Goal: Task Accomplishment & Management: Complete application form

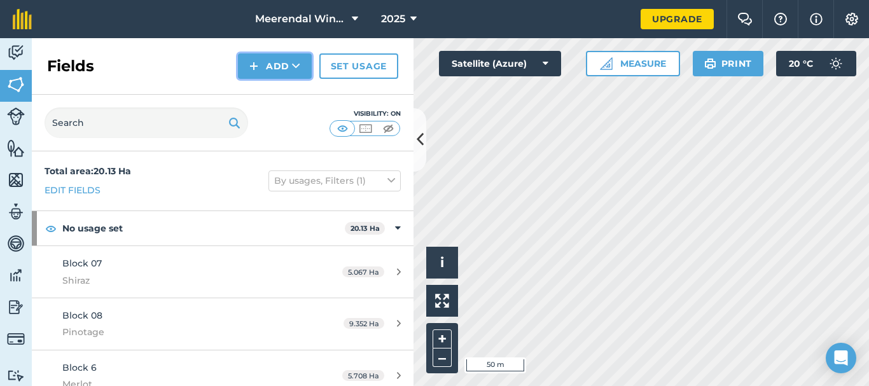
click at [276, 65] on button "Add" at bounding box center [275, 65] width 74 height 25
click at [274, 92] on link "Draw" at bounding box center [275, 95] width 70 height 28
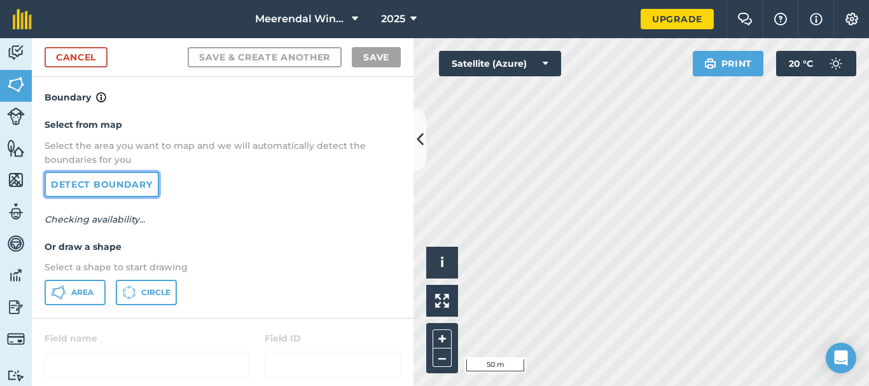
click at [118, 183] on link "Detect boundary" at bounding box center [102, 184] width 115 height 25
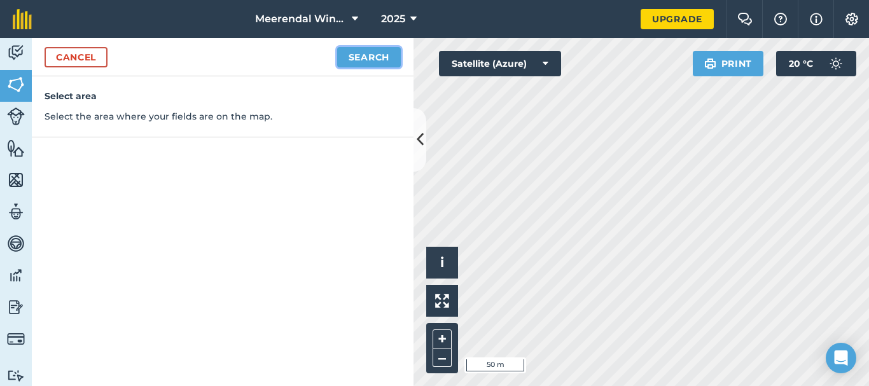
click at [361, 53] on button "Search" at bounding box center [369, 57] width 64 height 20
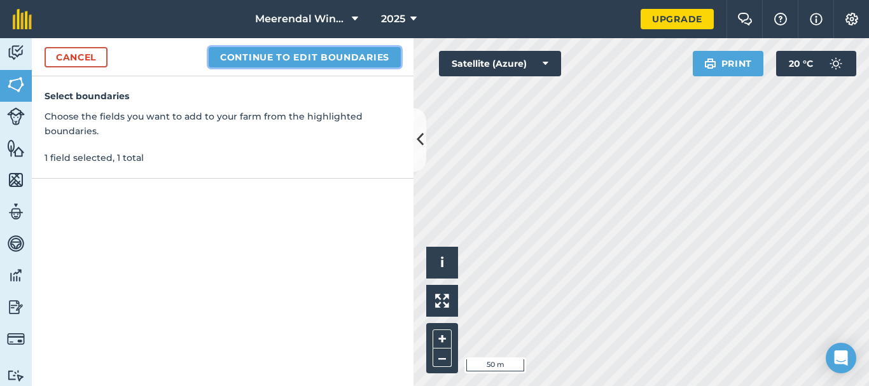
click at [320, 57] on button "Continue to edit boundaries" at bounding box center [305, 57] width 192 height 20
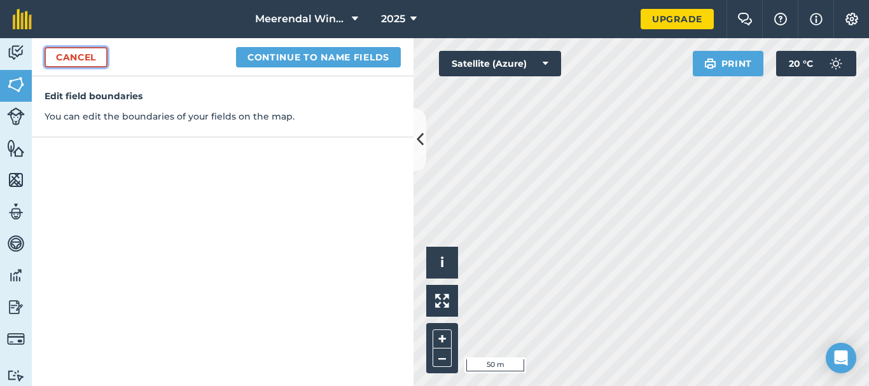
click at [83, 57] on link "Cancel" at bounding box center [76, 57] width 63 height 20
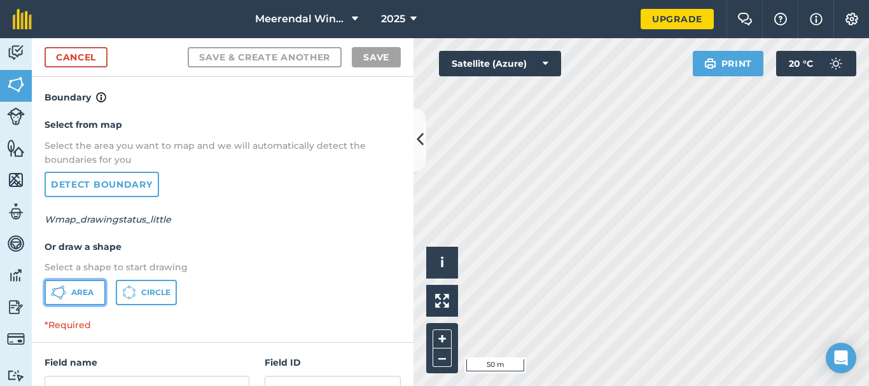
click at [83, 290] on span "Area" at bounding box center [82, 293] width 22 height 10
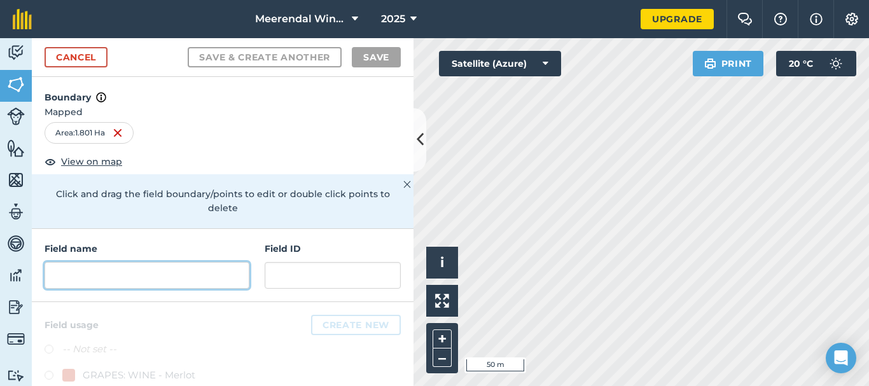
click at [101, 274] on input "text" at bounding box center [147, 275] width 205 height 27
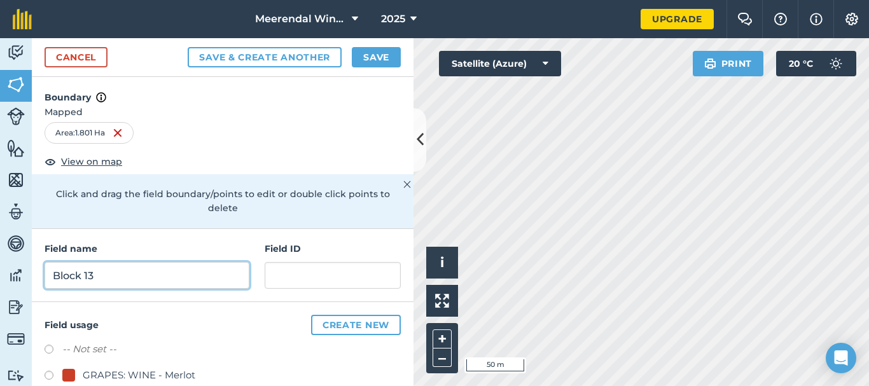
type input "Block 13"
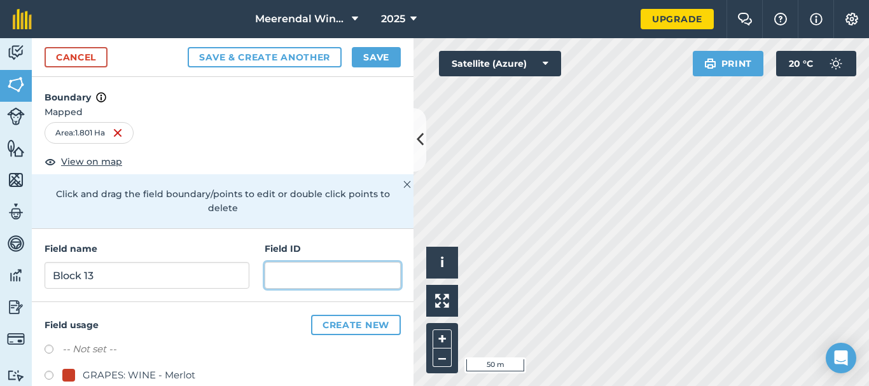
click at [328, 272] on input "text" at bounding box center [333, 275] width 136 height 27
type input "Sauvignon Blanc"
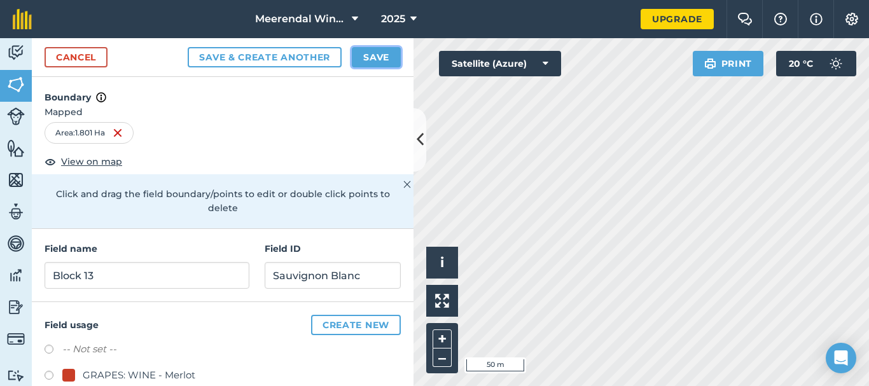
click at [384, 58] on button "Save" at bounding box center [376, 57] width 49 height 20
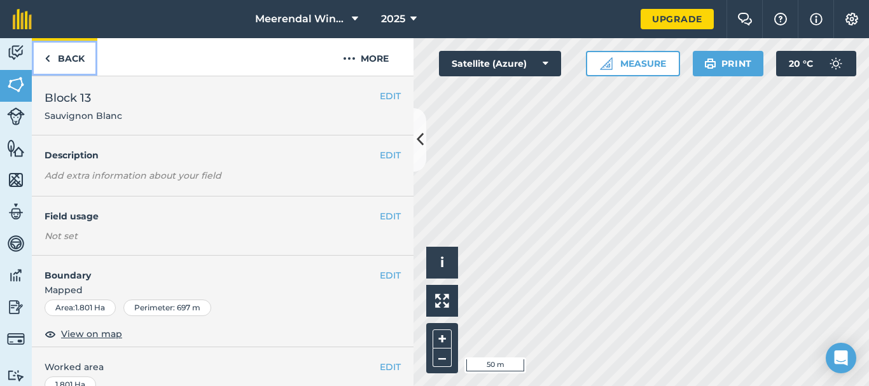
click at [69, 55] on link "Back" at bounding box center [65, 57] width 66 height 38
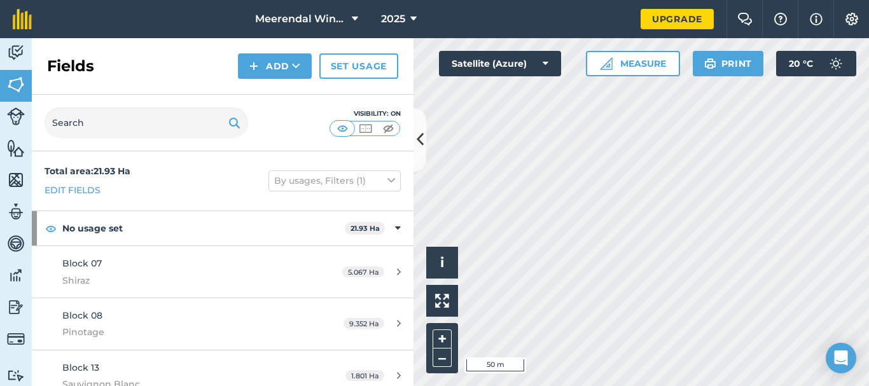
scroll to position [67, 0]
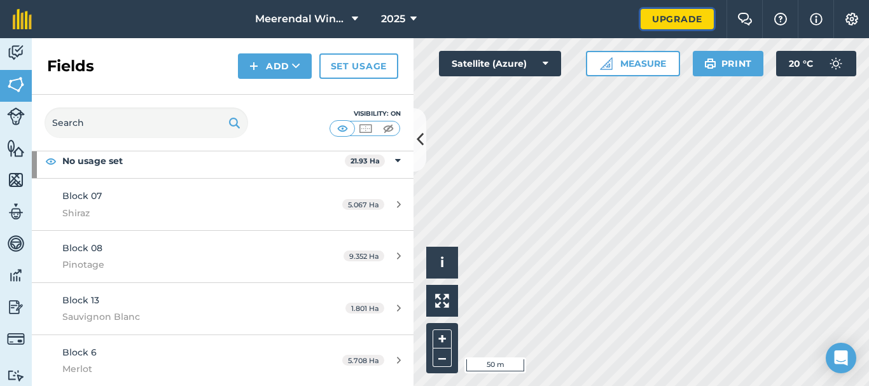
click at [669, 17] on link "Upgrade" at bounding box center [677, 19] width 73 height 20
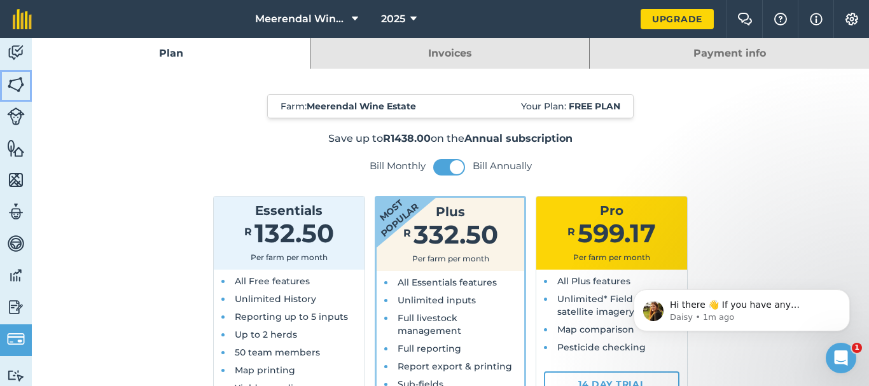
click at [20, 85] on img at bounding box center [16, 84] width 18 height 19
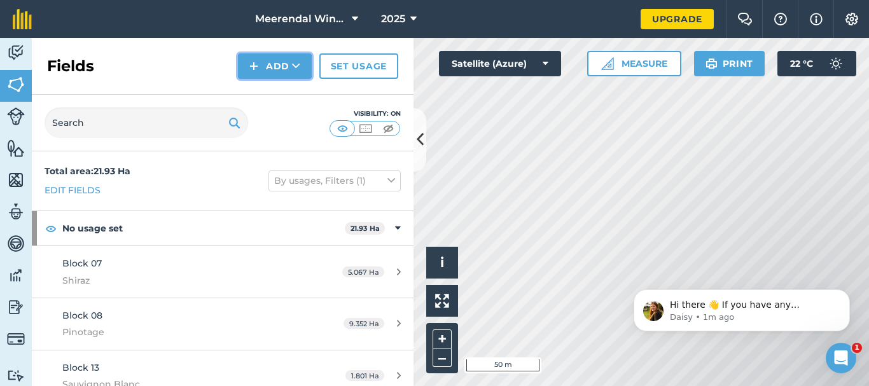
click at [266, 59] on button "Add" at bounding box center [275, 65] width 74 height 25
click at [844, 289] on icon "Dismiss notification" at bounding box center [846, 292] width 7 height 7
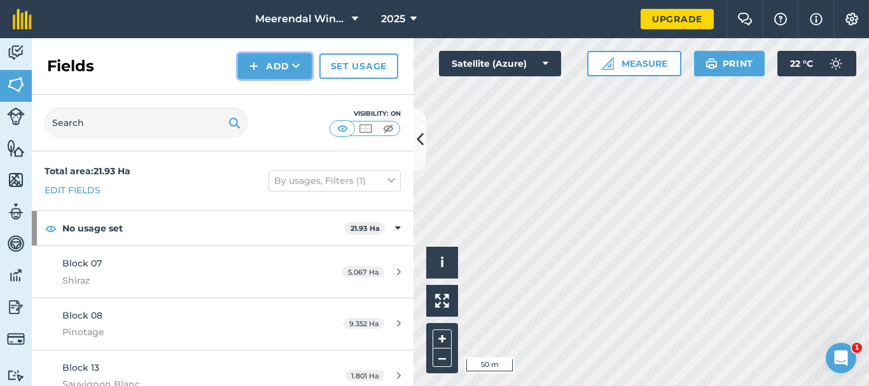
click at [275, 67] on button "Add" at bounding box center [275, 65] width 74 height 25
click at [275, 95] on link "Draw" at bounding box center [275, 95] width 70 height 28
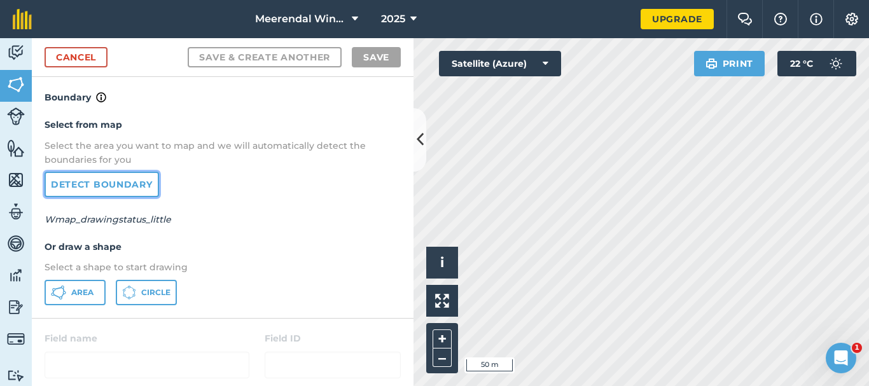
click at [101, 182] on link "Detect boundary" at bounding box center [102, 184] width 115 height 25
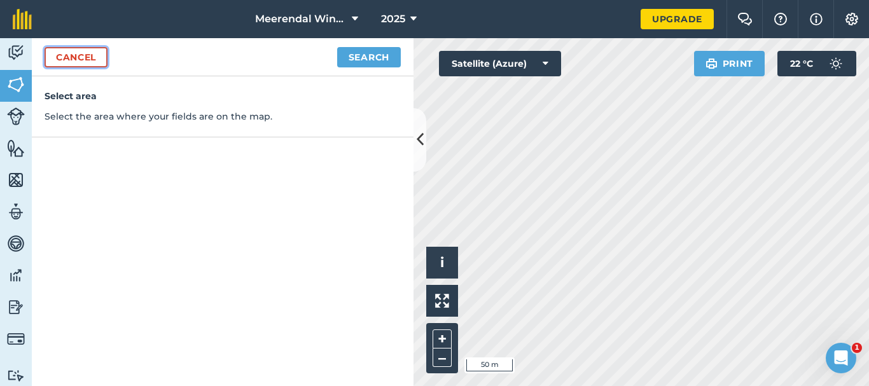
click at [70, 57] on link "Cancel" at bounding box center [76, 57] width 63 height 20
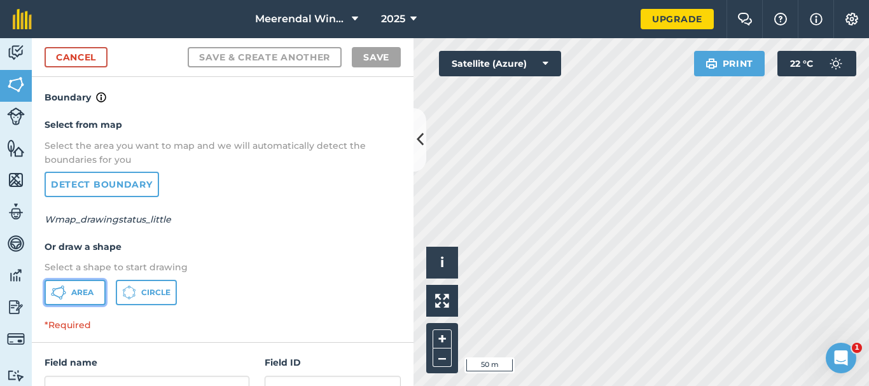
click at [79, 291] on span "Area" at bounding box center [82, 293] width 22 height 10
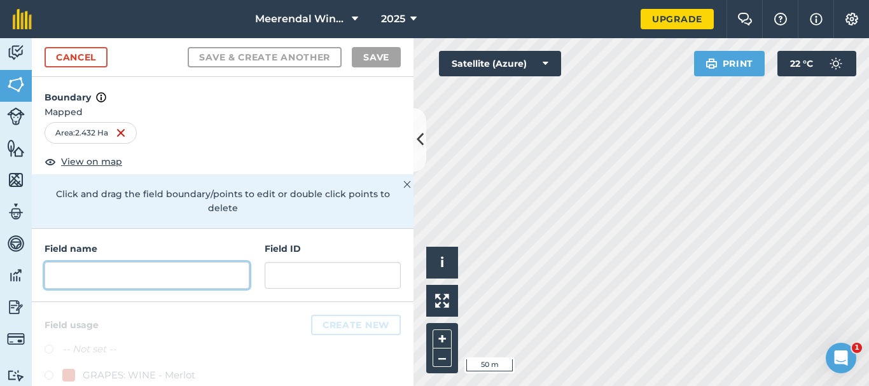
click at [137, 277] on input "text" at bounding box center [147, 275] width 205 height 27
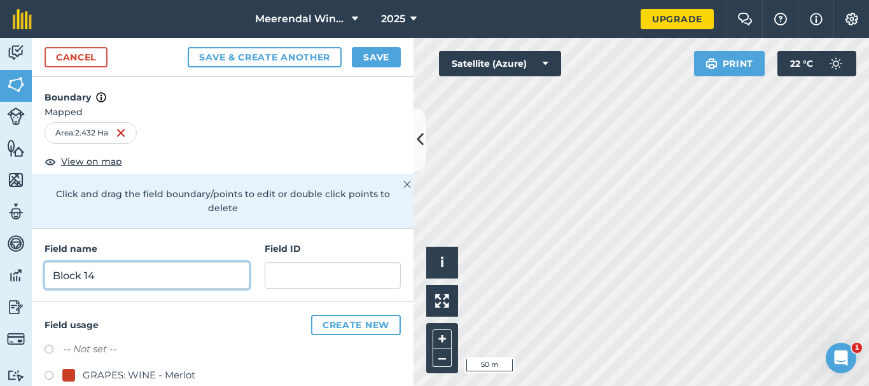
type input "Block 14"
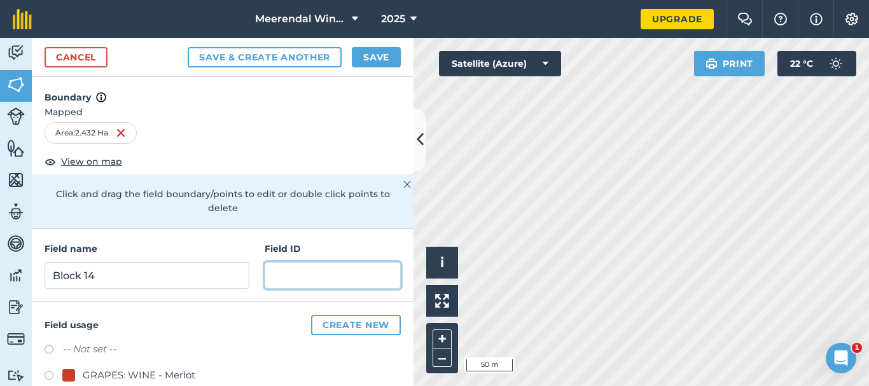
click at [314, 277] on input "text" at bounding box center [333, 275] width 136 height 27
type input "Pinotage"
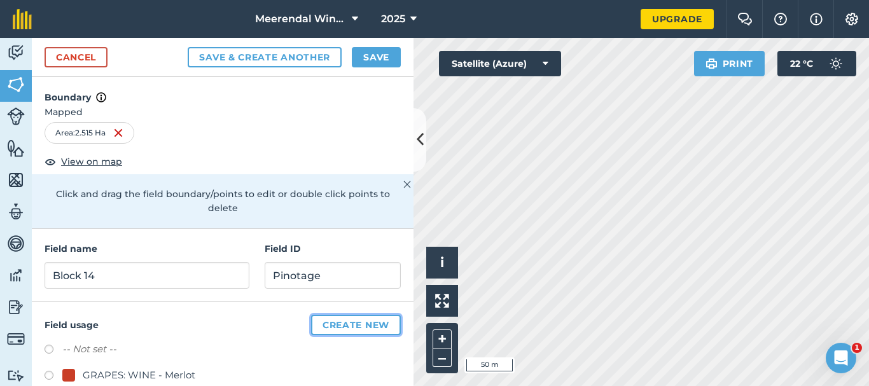
click at [355, 326] on button "Create new" at bounding box center [356, 325] width 90 height 20
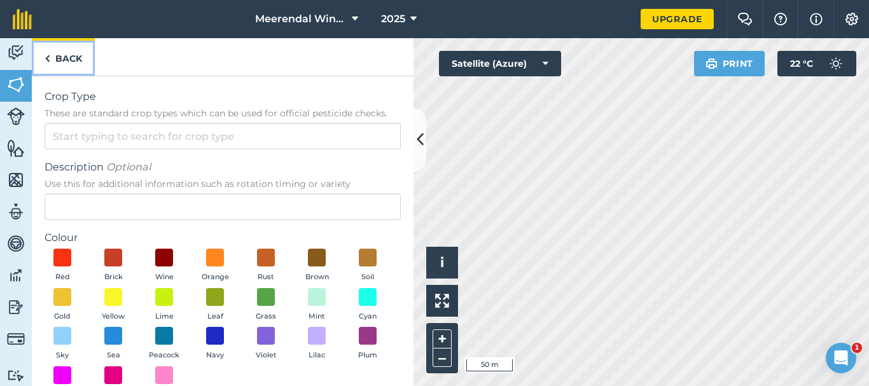
click at [71, 59] on link "Back" at bounding box center [63, 57] width 63 height 38
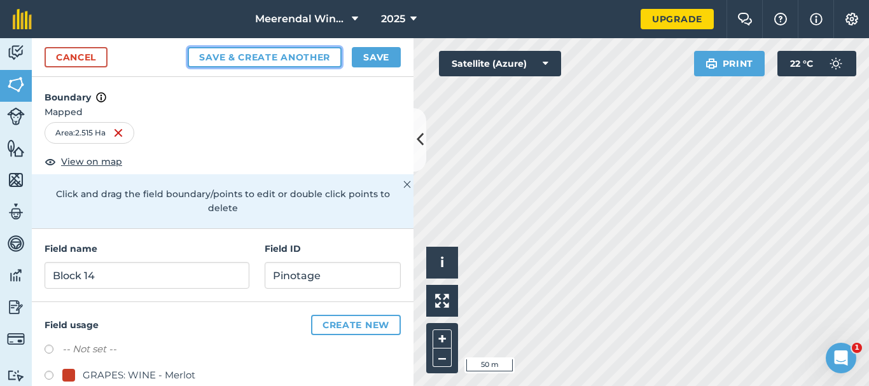
click at [302, 55] on button "Save & Create Another" at bounding box center [265, 57] width 154 height 20
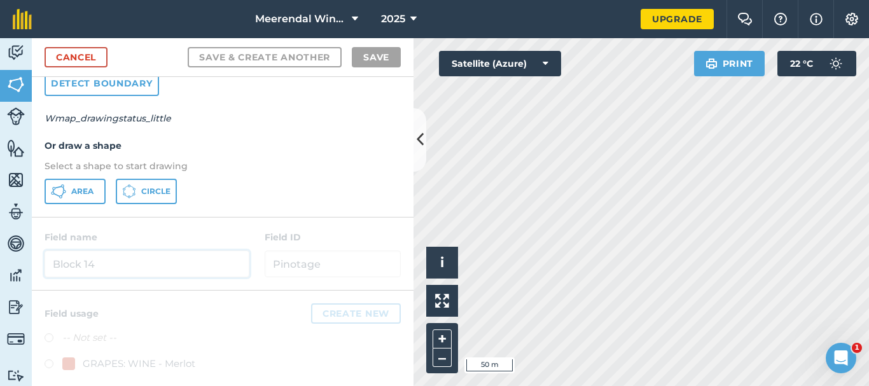
scroll to position [111, 0]
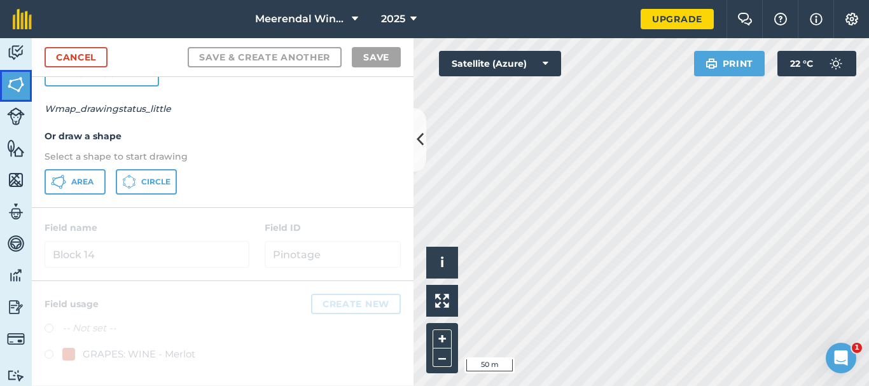
click at [17, 80] on img at bounding box center [16, 84] width 18 height 19
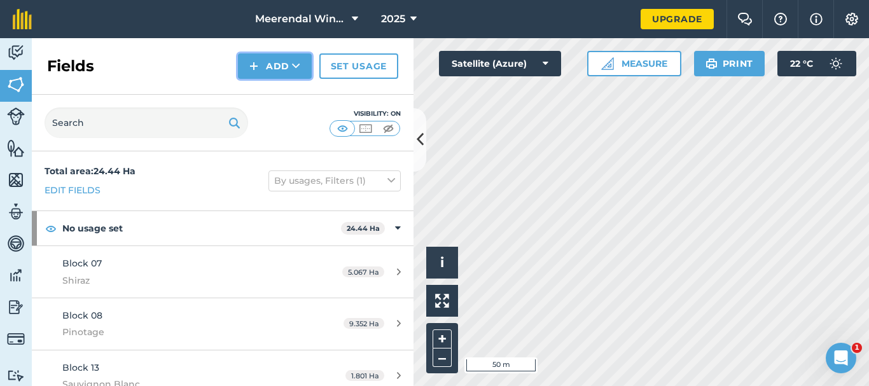
click at [289, 67] on button "Add" at bounding box center [275, 65] width 74 height 25
click at [279, 96] on link "Draw" at bounding box center [275, 95] width 70 height 28
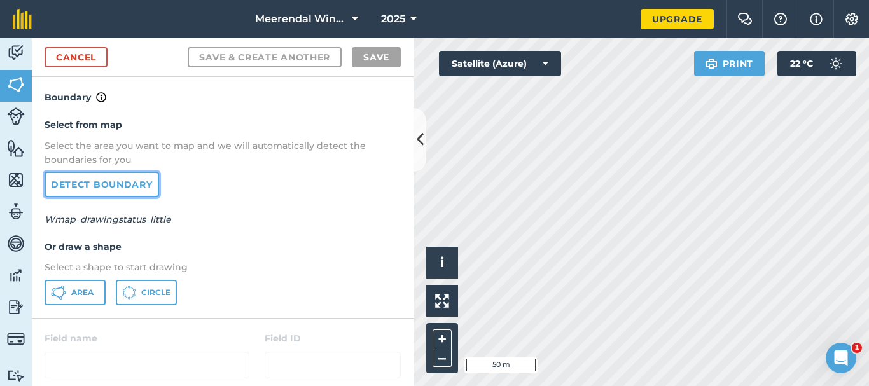
click at [134, 186] on link "Detect boundary" at bounding box center [102, 184] width 115 height 25
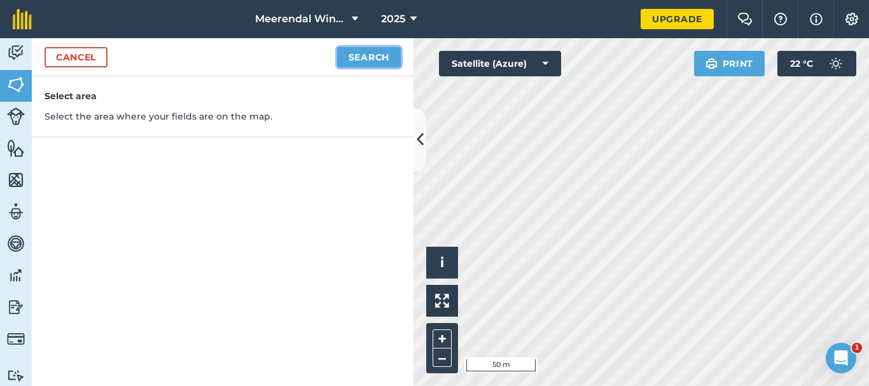
click at [369, 55] on button "Search" at bounding box center [369, 57] width 64 height 20
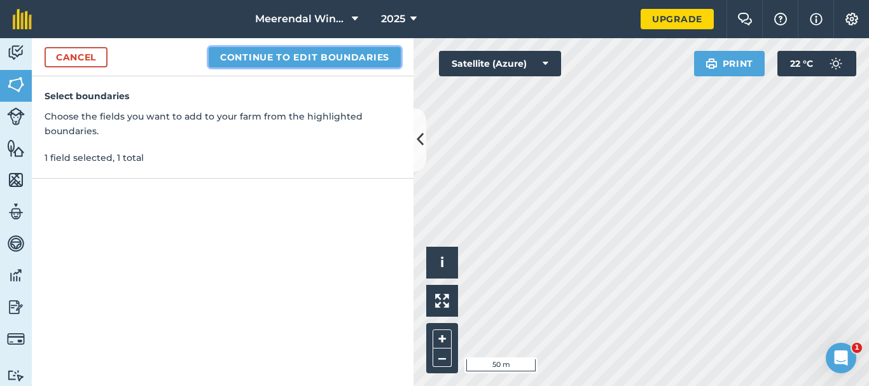
click at [363, 56] on button "Continue to edit boundaries" at bounding box center [305, 57] width 192 height 20
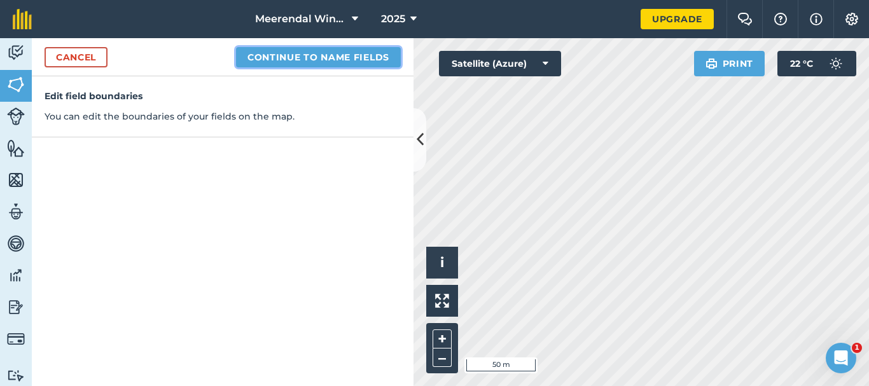
click at [314, 54] on button "Continue to name fields" at bounding box center [318, 57] width 165 height 20
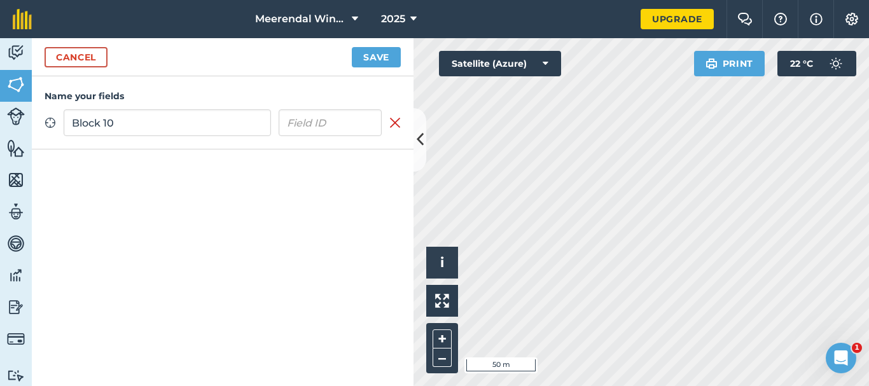
type input "Block 10"
click at [333, 115] on input "text" at bounding box center [331, 122] width 104 height 27
type input "Merlot"
click at [381, 57] on button "Save" at bounding box center [376, 57] width 49 height 20
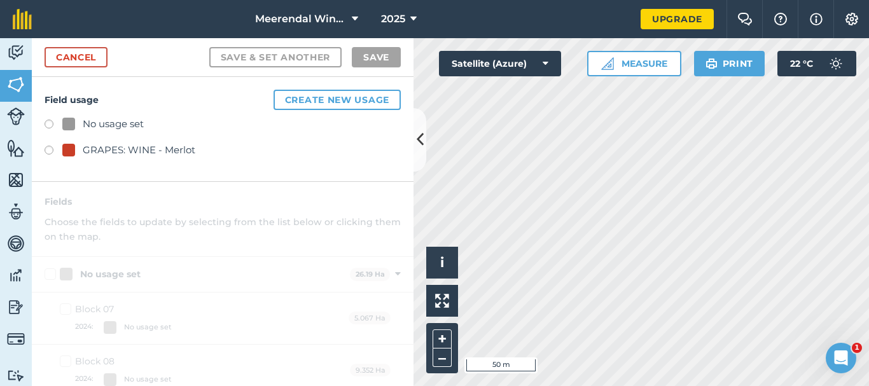
click at [46, 149] on label at bounding box center [54, 152] width 18 height 13
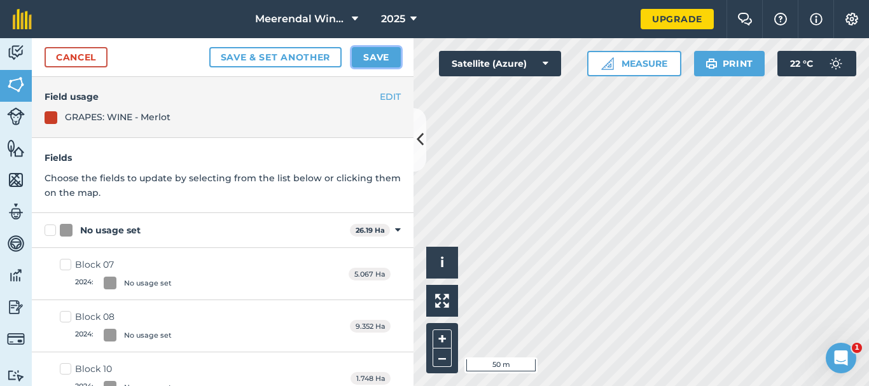
click at [377, 59] on button "Save" at bounding box center [376, 57] width 49 height 20
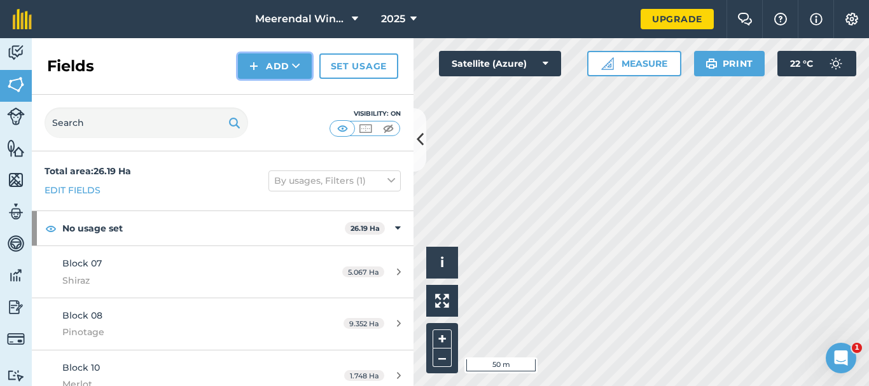
click at [291, 62] on button "Add" at bounding box center [275, 65] width 74 height 25
click at [281, 92] on link "Draw" at bounding box center [275, 95] width 70 height 28
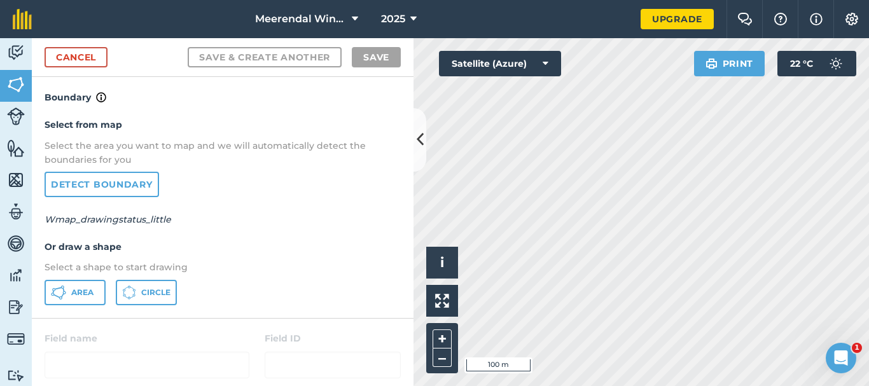
click at [321, 221] on div "Activity Fields Livestock Features Maps Team Vehicles Data Reporting Billing Tu…" at bounding box center [434, 212] width 869 height 348
click at [753, 386] on html "Meerendal Wine Estate 2025 Upgrade Farm Chat Help Info Settings Map printing is…" at bounding box center [434, 193] width 869 height 386
click at [547, 386] on html "Meerendal Wine Estate 2025 Upgrade Farm Chat Help Info Settings Map printing is…" at bounding box center [434, 193] width 869 height 386
click at [528, 69] on div "Click to start drawing i © 2025 TomTom, Microsoft 10 m + – Satellite (Azure) Pr…" at bounding box center [640, 212] width 455 height 348
click at [489, 66] on div "Click to start drawing i © 2025 TomTom, Microsoft 10 m + – Satellite (Azure) Pr…" at bounding box center [640, 212] width 455 height 348
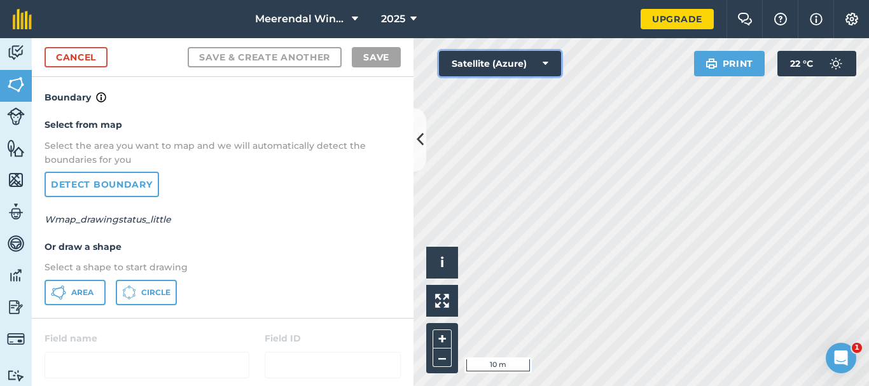
click at [504, 31] on div "Meerendal Wine Estate 2025 Upgrade Farm Chat Help Info Settings Map printing is…" at bounding box center [434, 193] width 869 height 386
click at [578, 386] on html "Meerendal Wine Estate 2025 Upgrade Farm Chat Help Info Settings Map printing is…" at bounding box center [434, 193] width 869 height 386
click at [531, 62] on div "Click to start drawing i © 2025 TomTom, Microsoft 10 m + – Satellite (Azure) Pr…" at bounding box center [640, 212] width 455 height 348
click at [791, 386] on html "Meerendal Wine Estate 2025 Upgrade Farm Chat Help Info Settings Map printing is…" at bounding box center [434, 193] width 869 height 386
click at [461, 386] on html "Meerendal Wine Estate 2025 Upgrade Farm Chat Help Info Settings Map printing is…" at bounding box center [434, 193] width 869 height 386
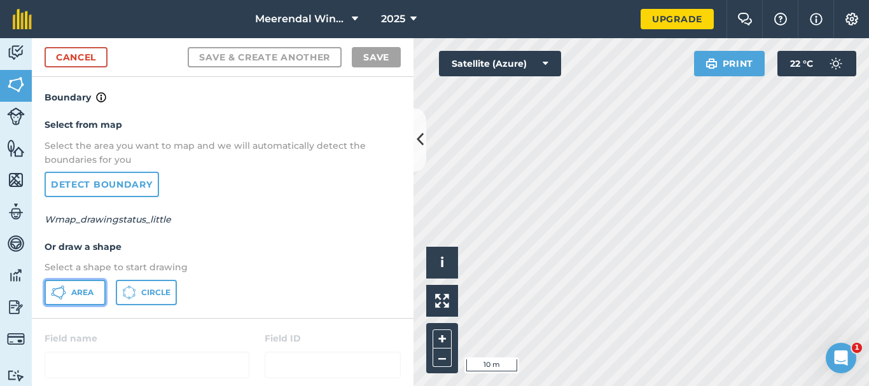
click at [83, 288] on span "Area" at bounding box center [82, 293] width 22 height 10
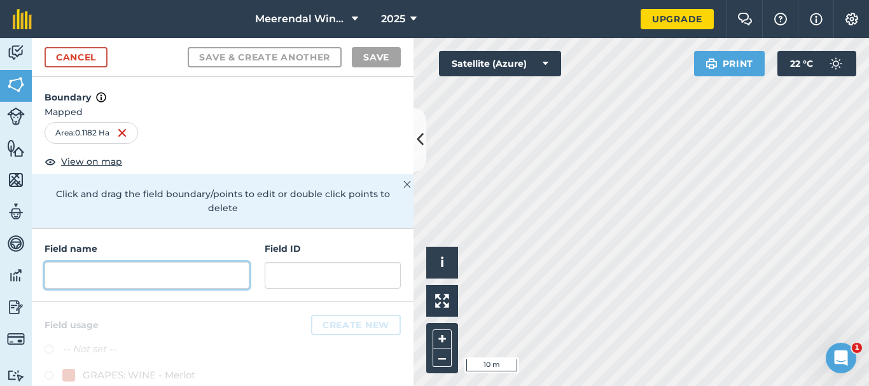
click at [110, 275] on input "text" at bounding box center [147, 275] width 205 height 27
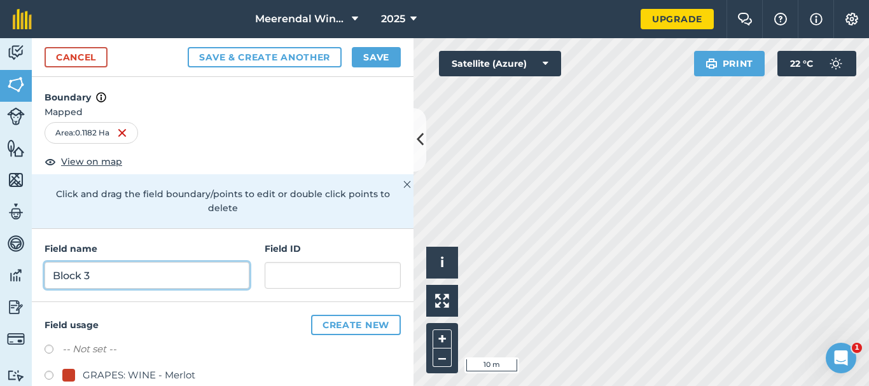
type input "Block 3"
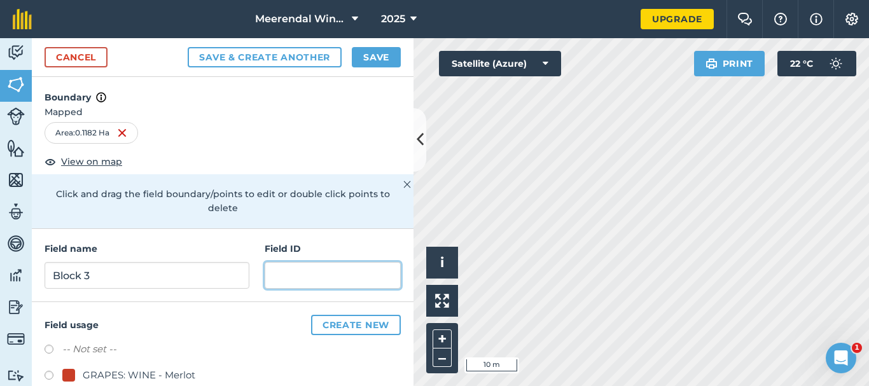
click at [305, 275] on input "text" at bounding box center [333, 275] width 136 height 27
type input "Chardonnay"
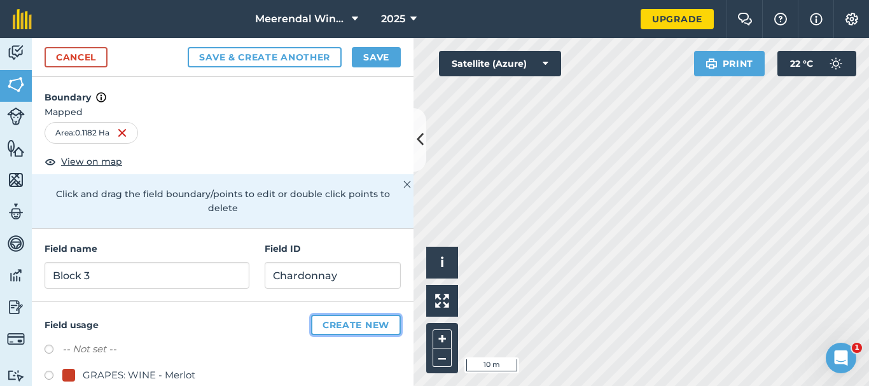
click at [351, 320] on button "Create new" at bounding box center [356, 325] width 90 height 20
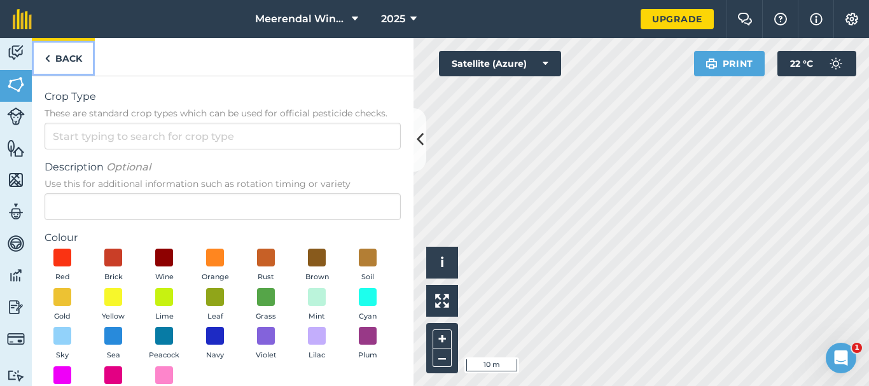
click at [64, 57] on link "Back" at bounding box center [63, 57] width 63 height 38
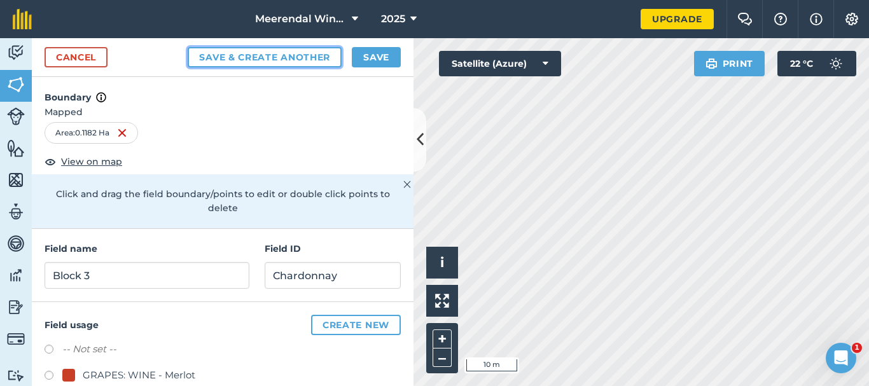
click at [293, 55] on button "Save & Create Another" at bounding box center [265, 57] width 154 height 20
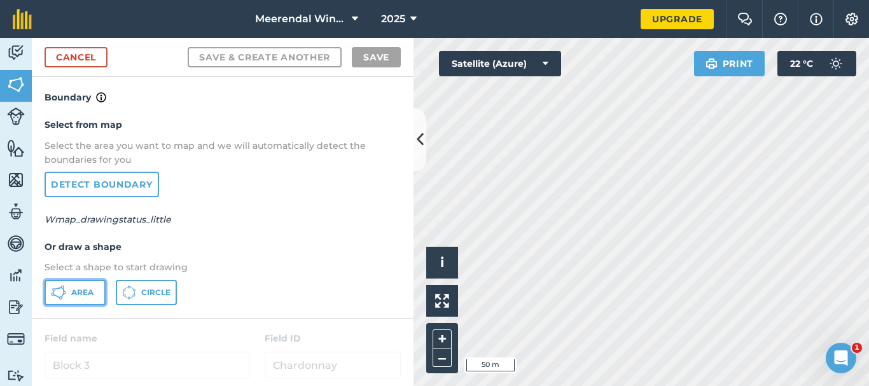
click at [73, 291] on span "Area" at bounding box center [82, 293] width 22 height 10
click at [786, 70] on button "22 ° C" at bounding box center [816, 63] width 79 height 25
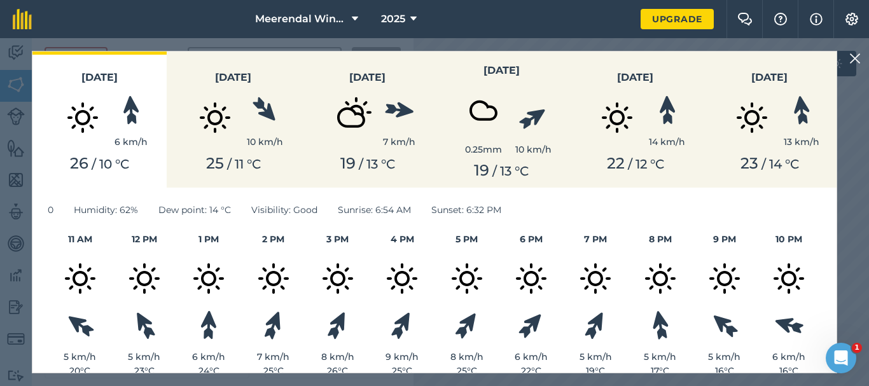
click at [859, 59] on img at bounding box center [854, 58] width 11 height 15
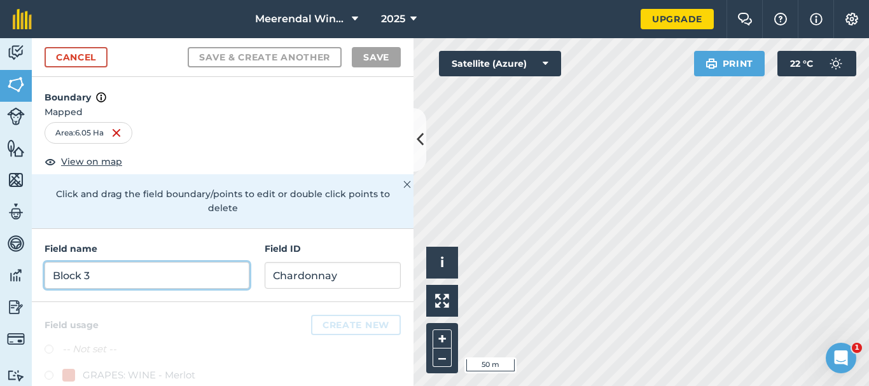
click at [126, 275] on input "Block 3" at bounding box center [147, 275] width 205 height 27
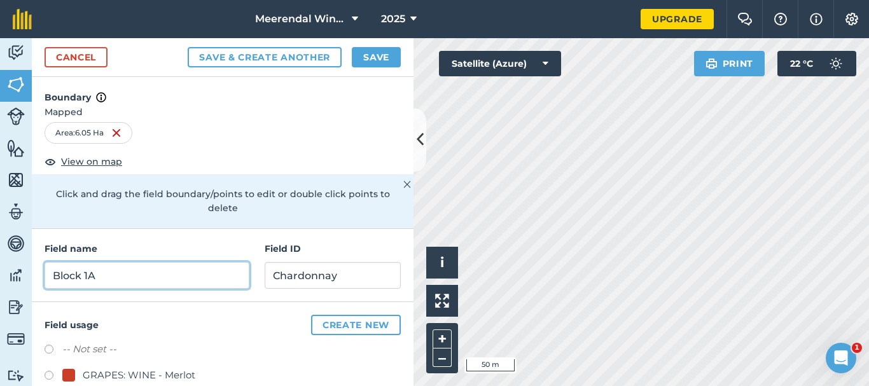
type input "Block 1A"
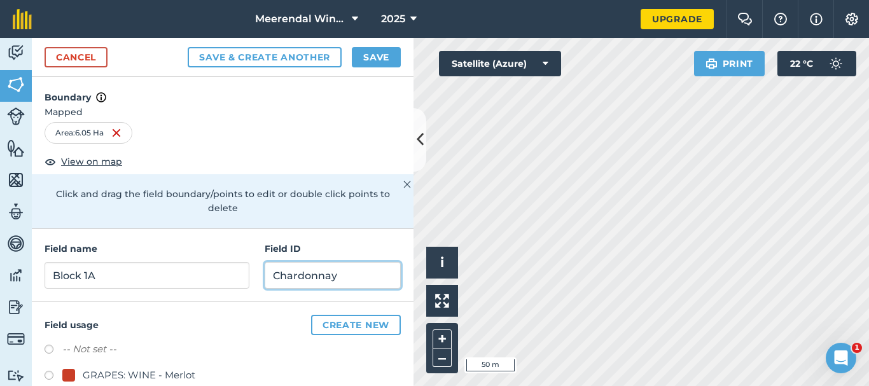
click at [303, 280] on input "Chardonnay" at bounding box center [333, 275] width 136 height 27
type input "Pinotage"
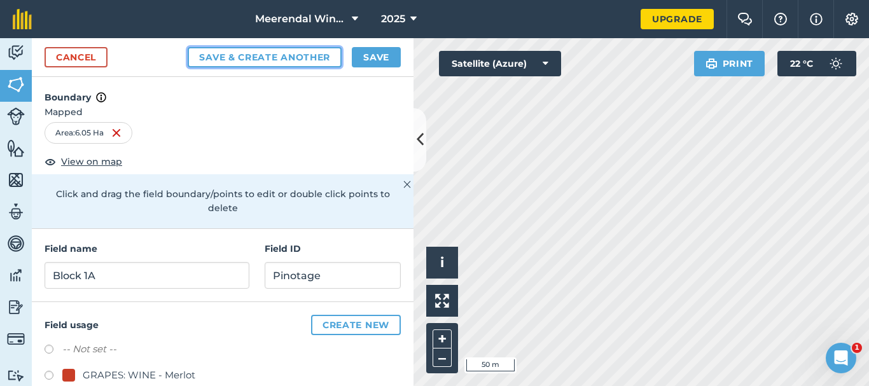
click at [302, 55] on button "Save & Create Another" at bounding box center [265, 57] width 154 height 20
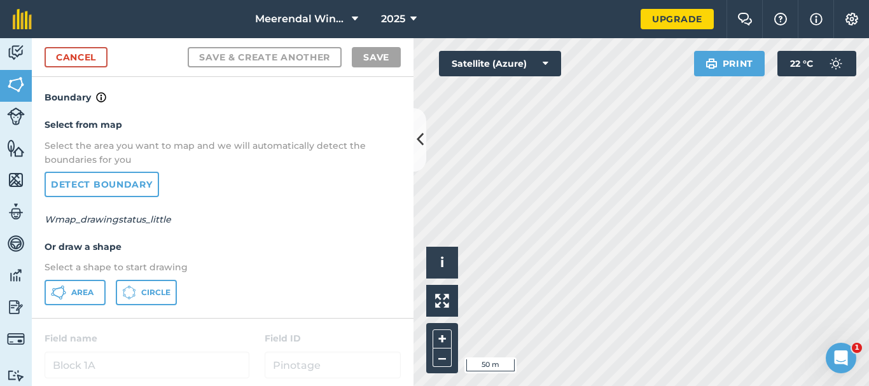
click at [374, 311] on div "Activity Fields Livestock Features Maps Team Vehicles Data Reporting Billing Tu…" at bounding box center [434, 212] width 869 height 348
click at [71, 294] on span "Area" at bounding box center [82, 293] width 22 height 10
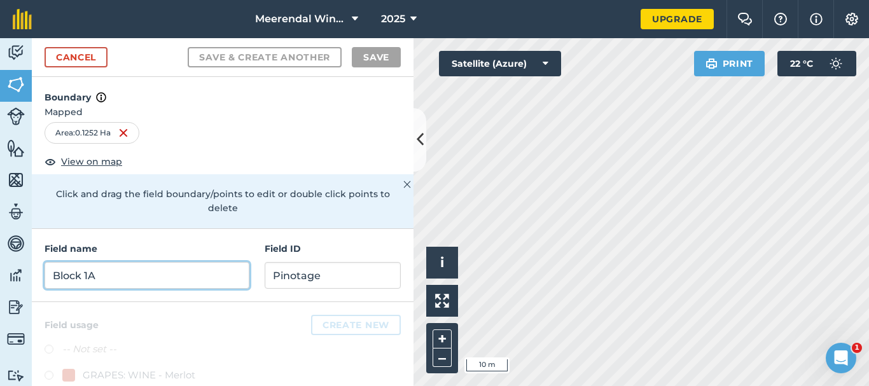
click at [118, 275] on input "Block 1A" at bounding box center [147, 275] width 205 height 27
type input "1"
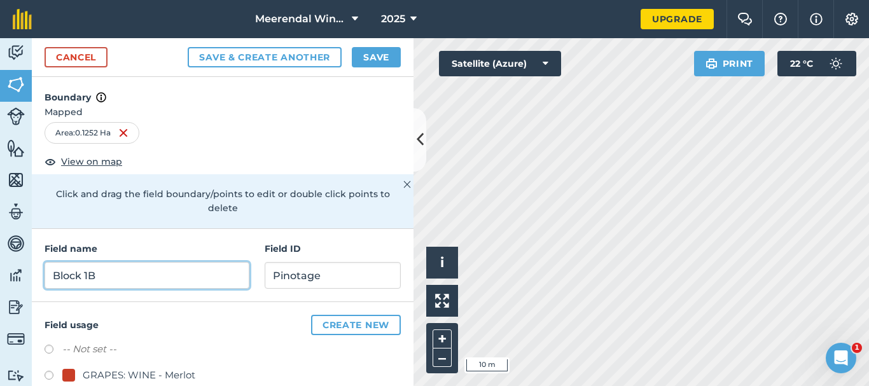
type input "Block 1B"
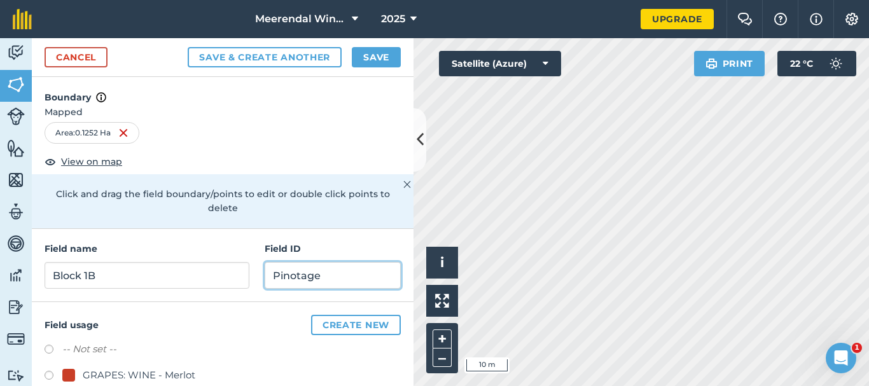
click at [311, 280] on input "Pinotage" at bounding box center [333, 275] width 136 height 27
type input "Pinotage"
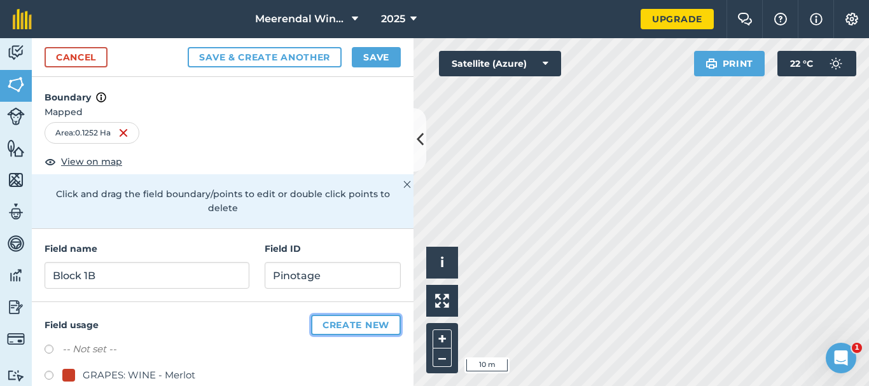
click at [356, 327] on button "Create new" at bounding box center [356, 325] width 90 height 20
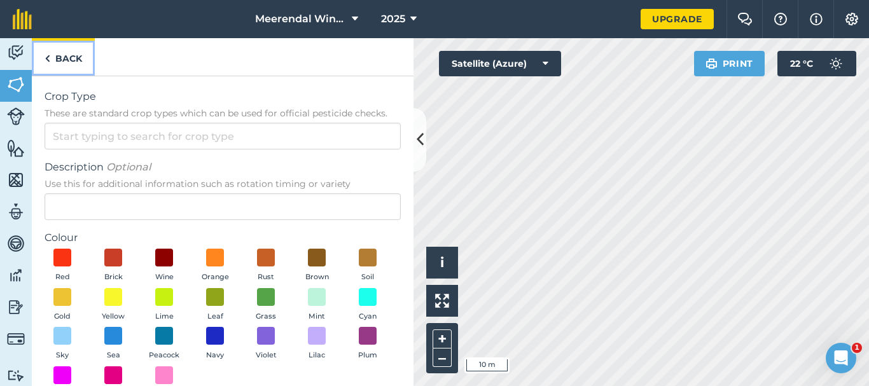
click at [71, 57] on link "Back" at bounding box center [63, 57] width 63 height 38
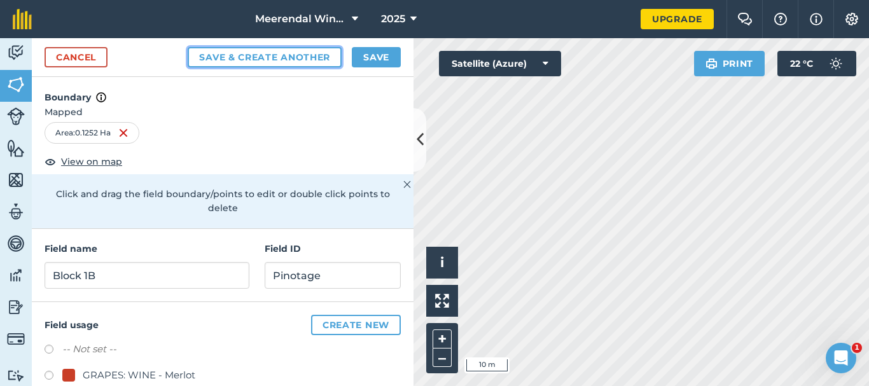
click at [281, 53] on button "Save & Create Another" at bounding box center [265, 57] width 154 height 20
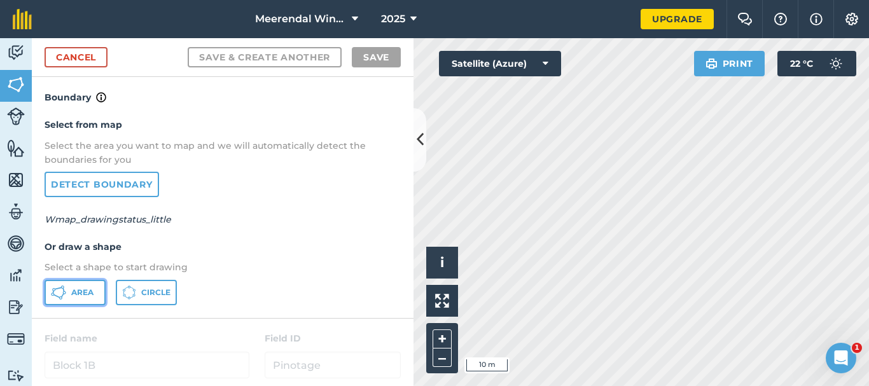
click at [87, 289] on span "Area" at bounding box center [82, 293] width 22 height 10
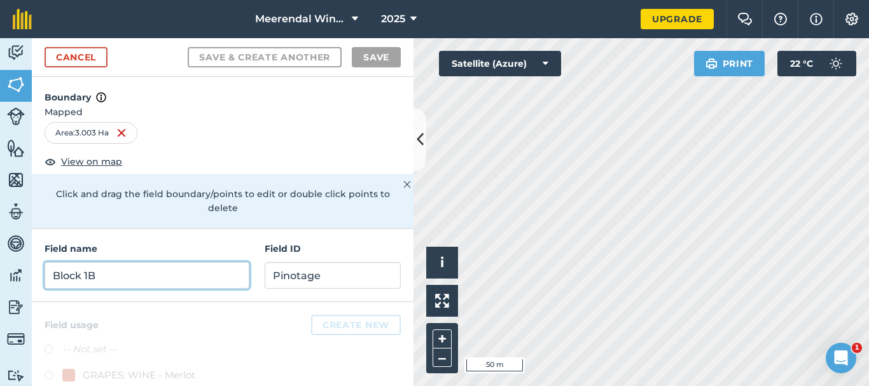
click at [130, 279] on input "Block 1B" at bounding box center [147, 275] width 205 height 27
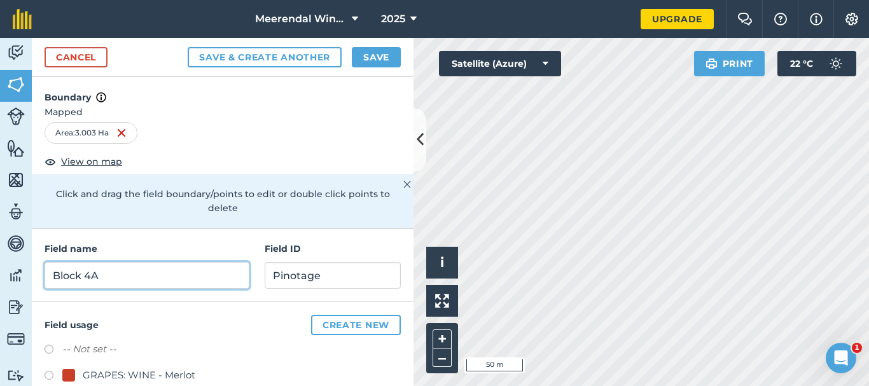
type input "Block 4A"
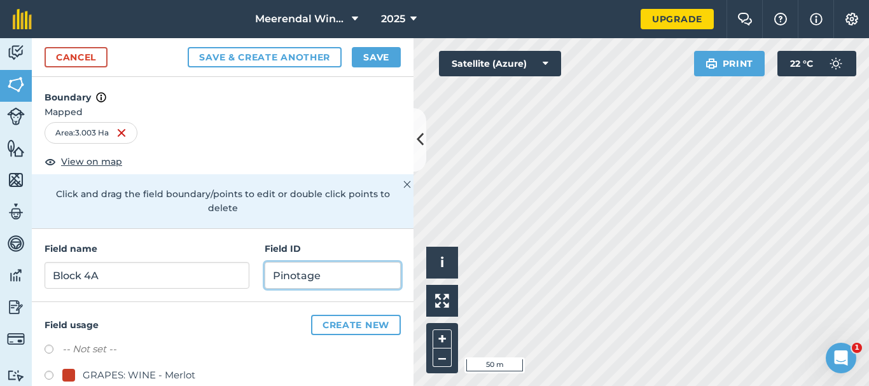
click at [309, 281] on input "Pinotage" at bounding box center [333, 275] width 136 height 27
type input "Sauvignon Blanc"
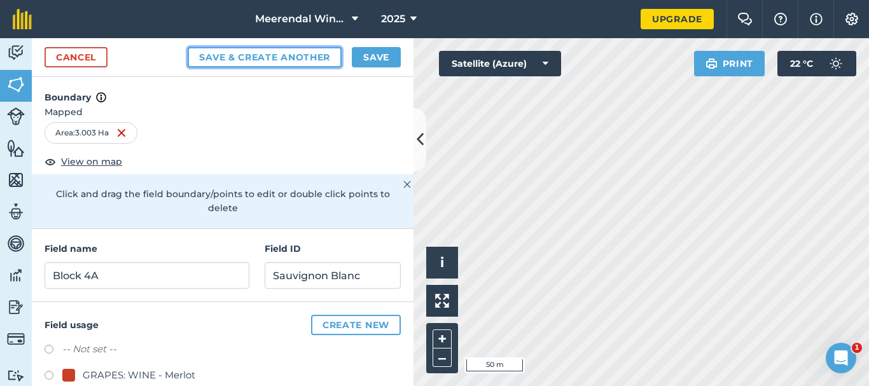
click at [258, 55] on button "Save & Create Another" at bounding box center [265, 57] width 154 height 20
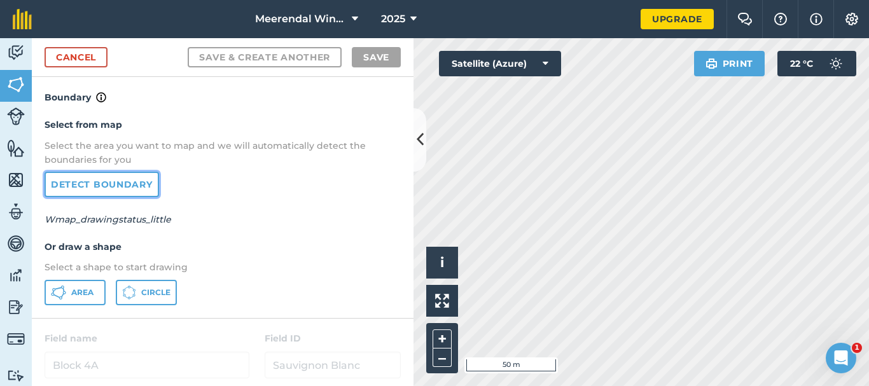
click at [87, 185] on link "Detect boundary" at bounding box center [102, 184] width 115 height 25
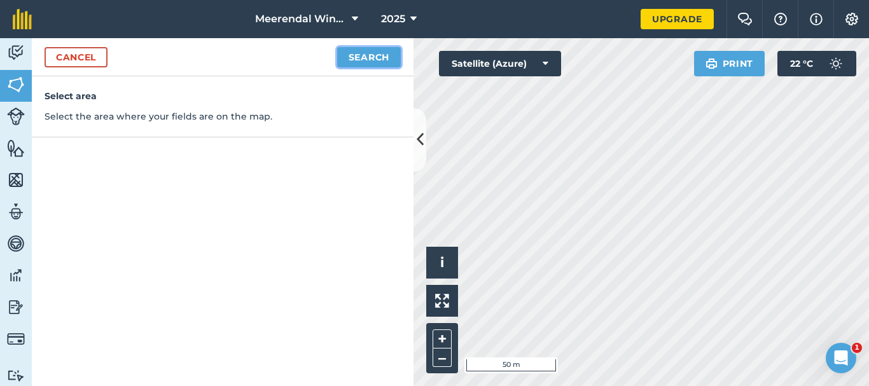
click at [365, 57] on button "Search" at bounding box center [369, 57] width 64 height 20
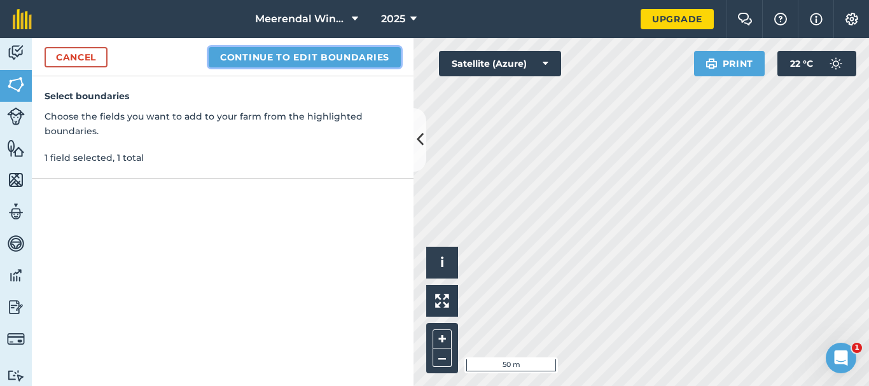
click at [347, 55] on button "Continue to edit boundaries" at bounding box center [305, 57] width 192 height 20
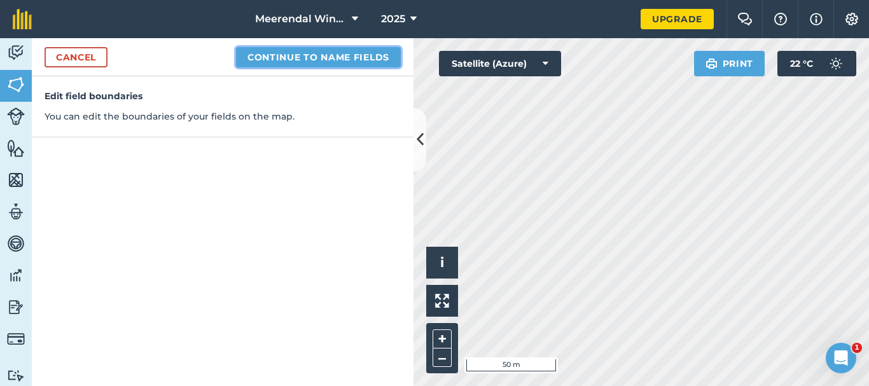
click at [312, 55] on button "Continue to name fields" at bounding box center [318, 57] width 165 height 20
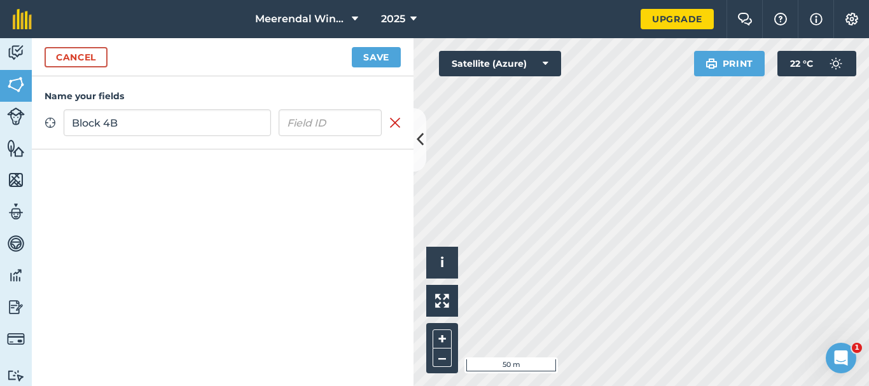
type input "Block 4B"
click at [305, 126] on input "text" at bounding box center [331, 122] width 104 height 27
type input "Sauvignon Blanc"
click at [372, 61] on button "Save" at bounding box center [376, 57] width 49 height 20
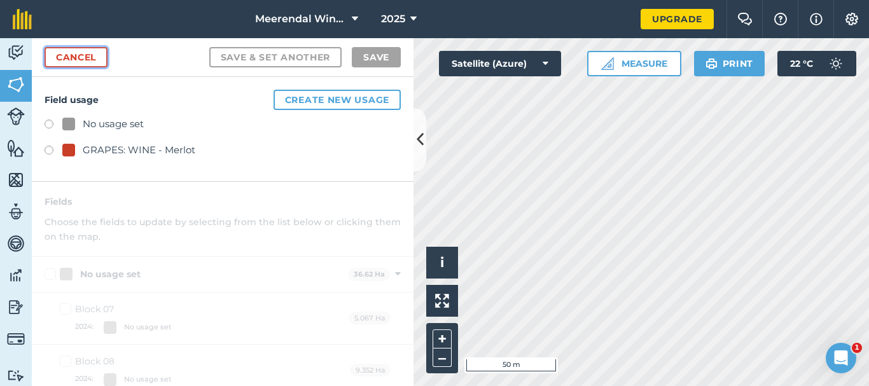
click at [86, 53] on link "Cancel" at bounding box center [76, 57] width 63 height 20
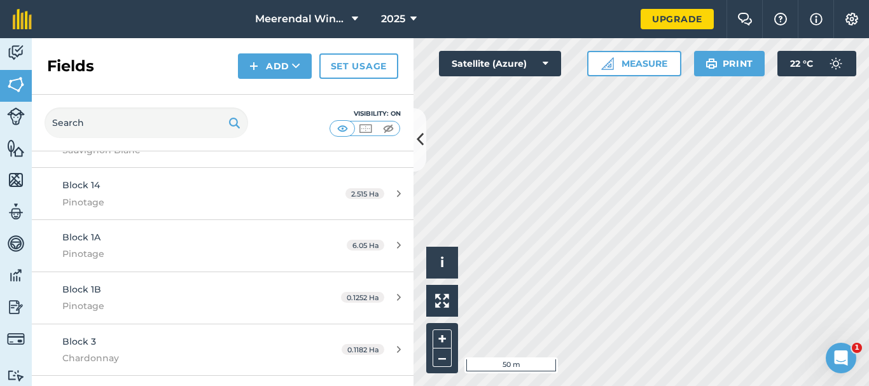
scroll to position [50, 0]
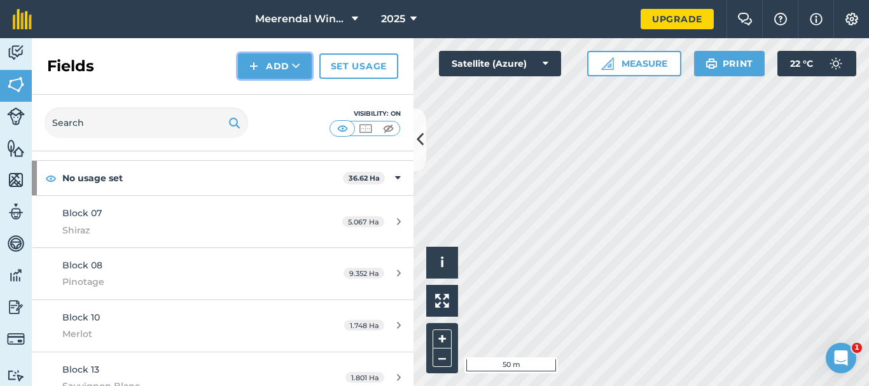
click at [277, 65] on button "Add" at bounding box center [275, 65] width 74 height 25
click at [272, 93] on link "Draw" at bounding box center [275, 95] width 70 height 28
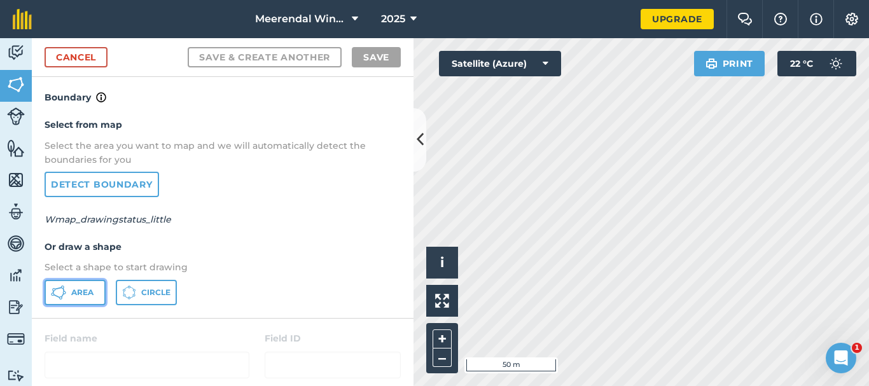
click at [76, 293] on span "Area" at bounding box center [82, 293] width 22 height 10
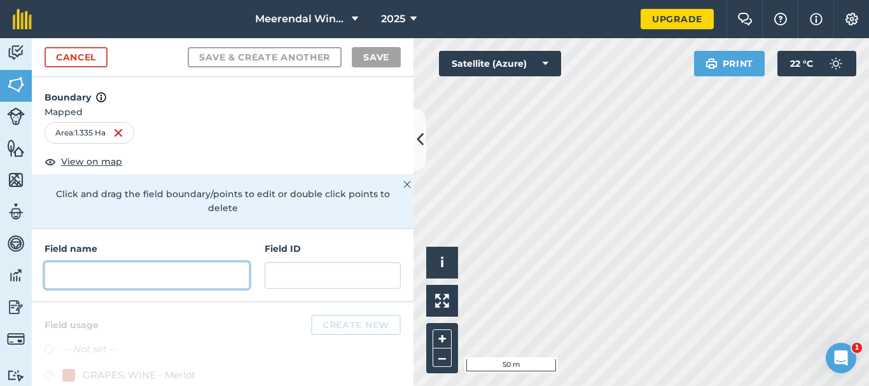
click at [97, 277] on input "text" at bounding box center [147, 275] width 205 height 27
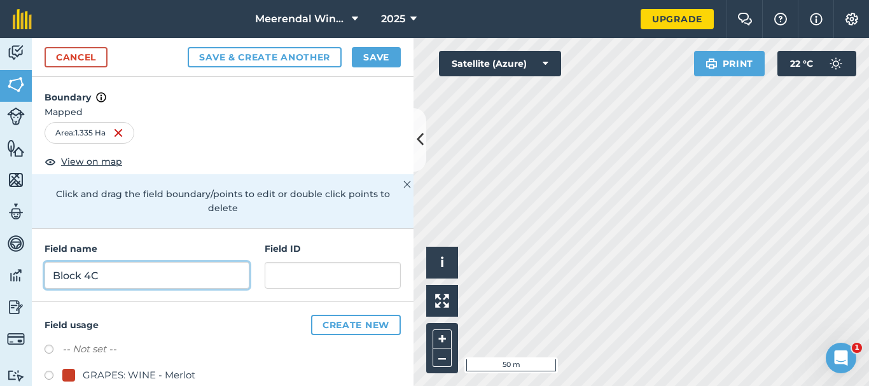
type input "Block 4C"
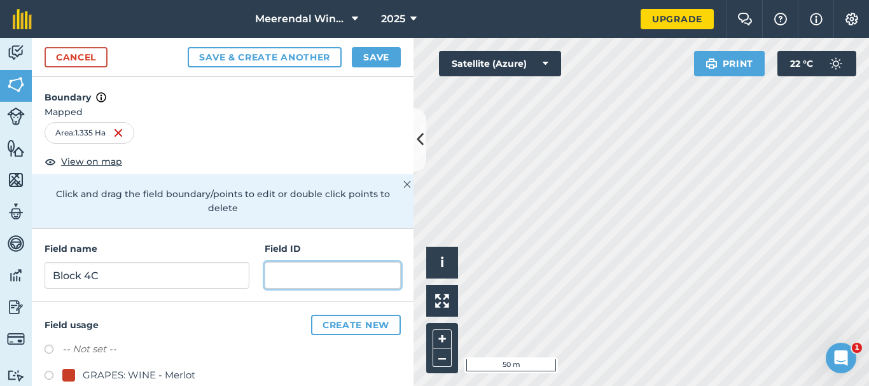
click at [305, 282] on input "text" at bounding box center [333, 275] width 136 height 27
type input "Sauvignon Blanc"
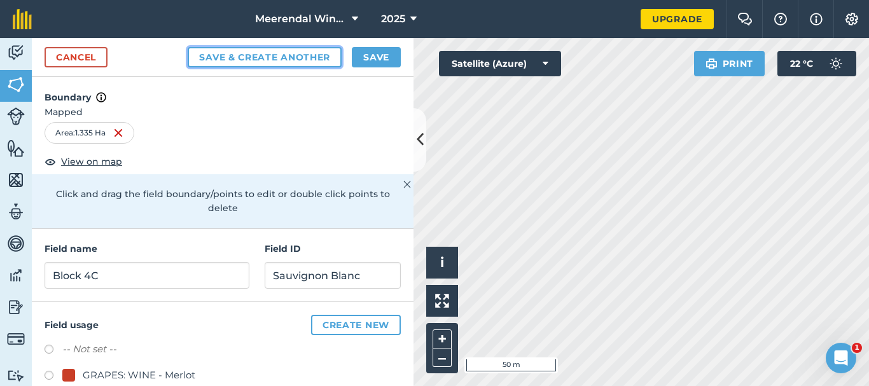
click at [259, 53] on button "Save & Create Another" at bounding box center [265, 57] width 154 height 20
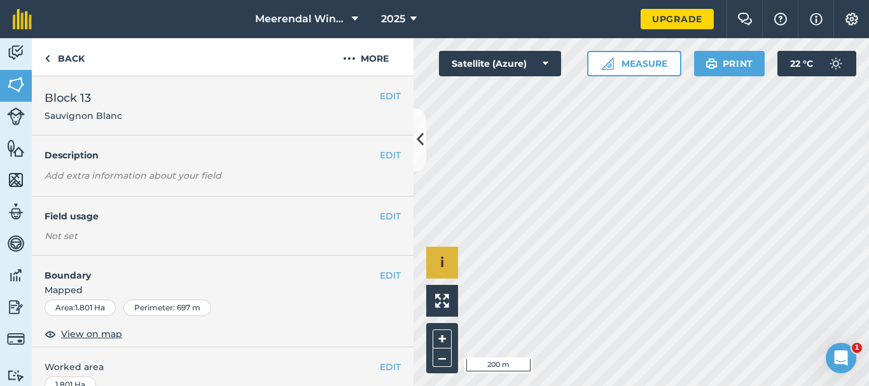
click at [439, 256] on div "Click to start drawing i © 2025 TomTom, Microsoft 200 m + –" at bounding box center [640, 212] width 455 height 348
click at [580, 242] on div "Click to start drawing i © 2025 TomTom, Microsoft 200 m + –" at bounding box center [640, 212] width 455 height 348
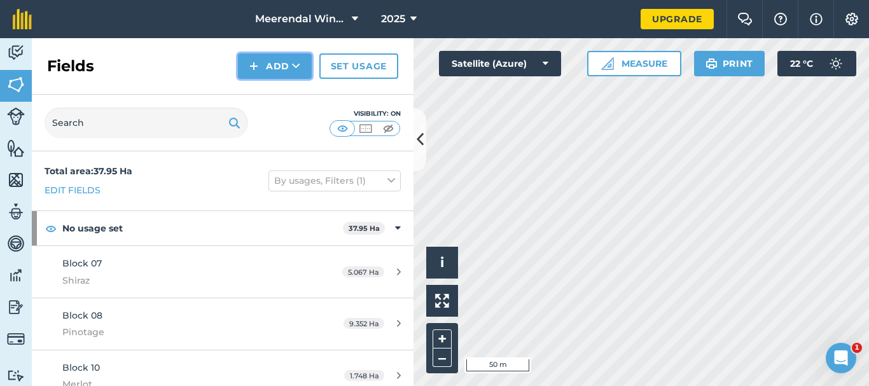
click at [286, 59] on button "Add" at bounding box center [275, 65] width 74 height 25
click at [282, 94] on link "Draw" at bounding box center [275, 95] width 70 height 28
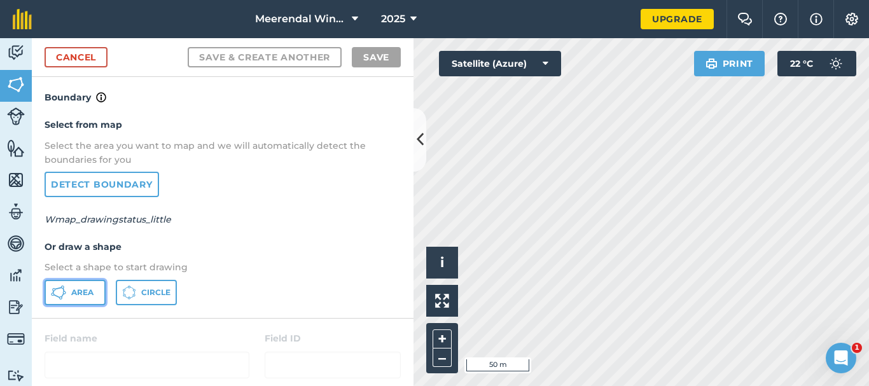
click at [83, 292] on span "Area" at bounding box center [82, 293] width 22 height 10
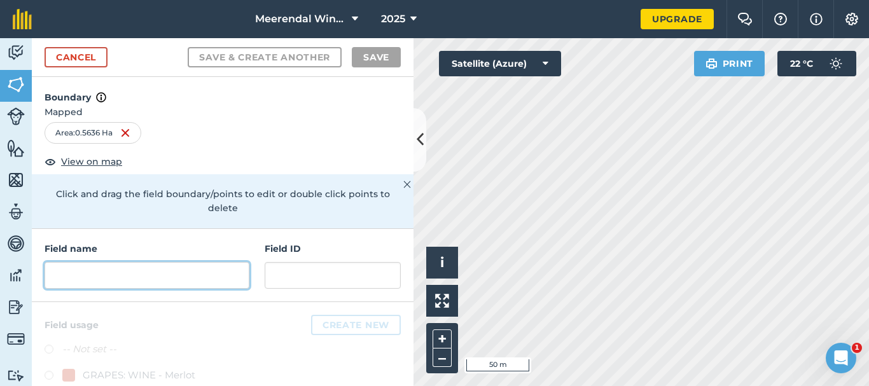
click at [122, 275] on input "text" at bounding box center [147, 275] width 205 height 27
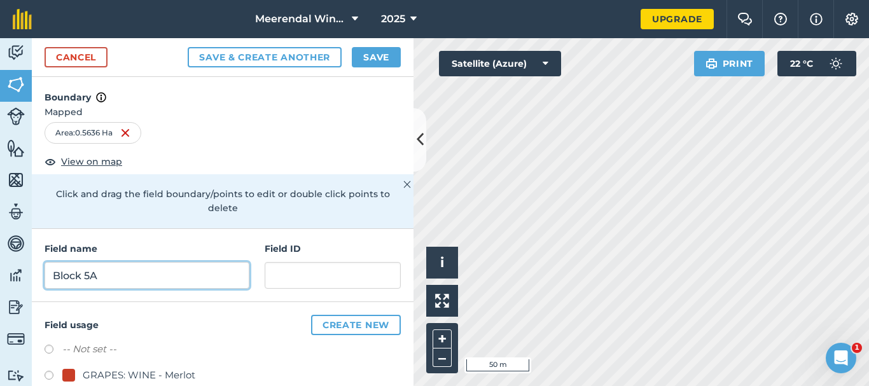
type input "Block 5A"
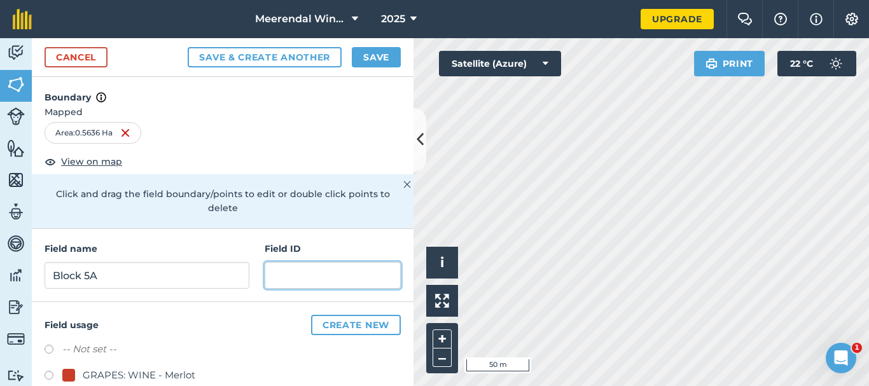
click at [340, 273] on input "text" at bounding box center [333, 275] width 136 height 27
type input "Sauvignon Blanc"
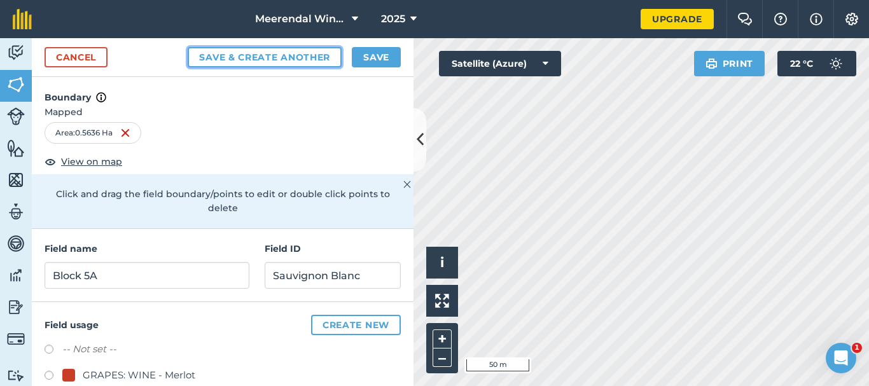
click at [289, 59] on button "Save & Create Another" at bounding box center [265, 57] width 154 height 20
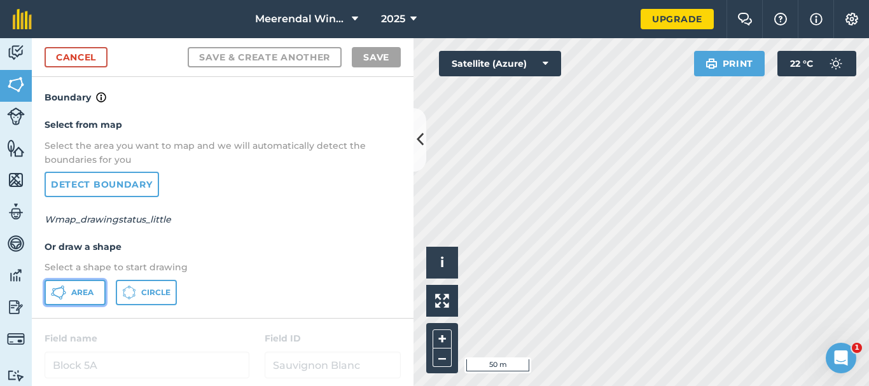
click at [81, 289] on span "Area" at bounding box center [82, 293] width 22 height 10
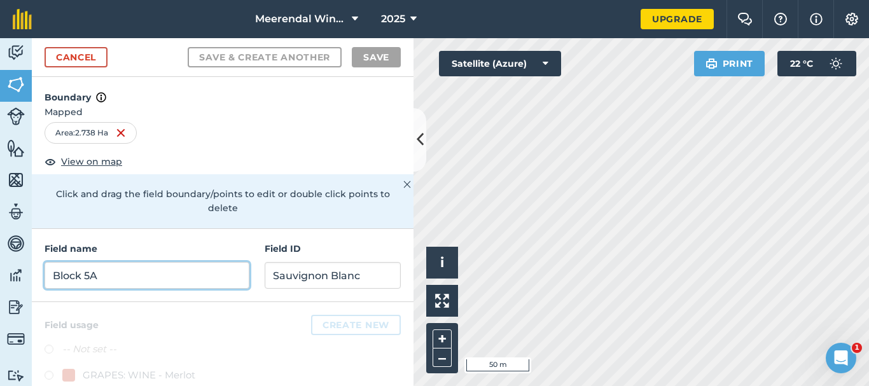
click at [126, 275] on input "Block 5A" at bounding box center [147, 275] width 205 height 27
type input "V"
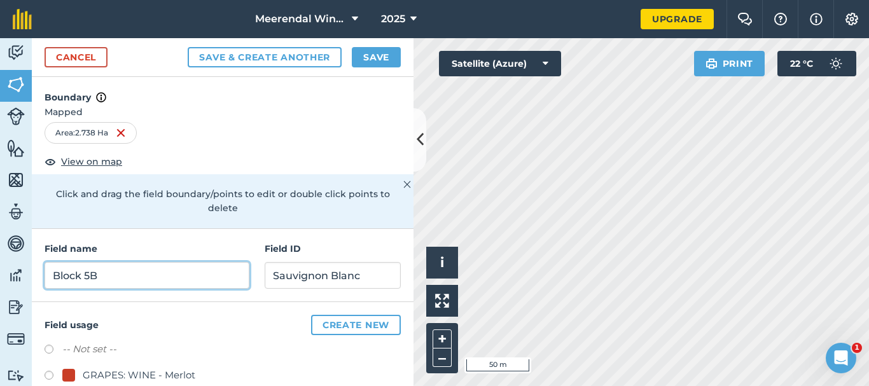
type input "Block 5B"
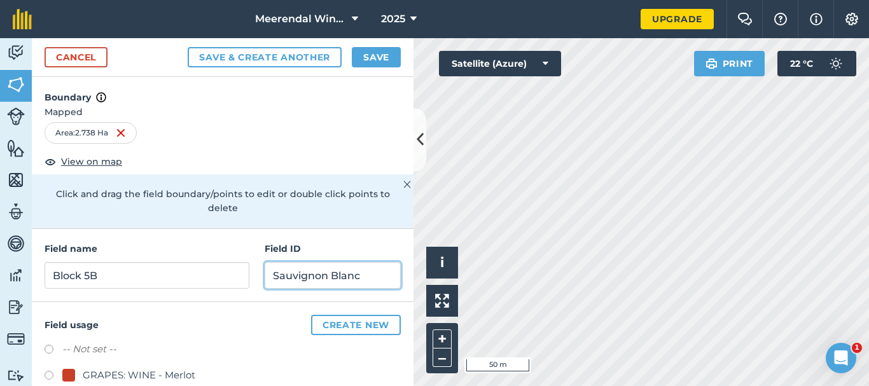
click at [293, 280] on input "Sauvignon Blanc" at bounding box center [333, 275] width 136 height 27
type input "Sauvignon Blanc"
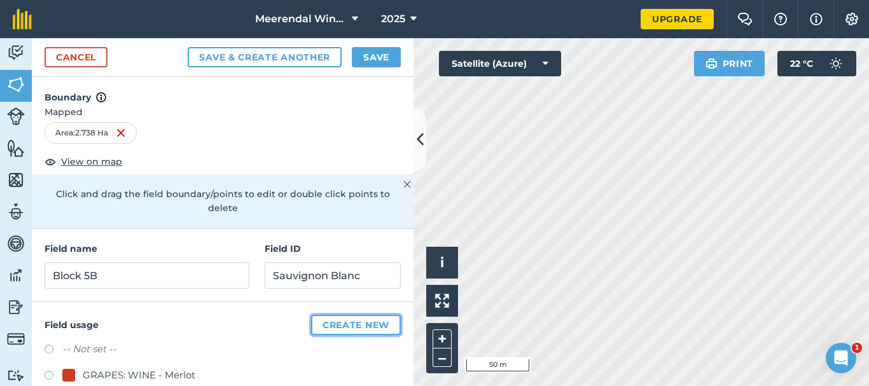
click at [346, 325] on button "Create new" at bounding box center [356, 325] width 90 height 20
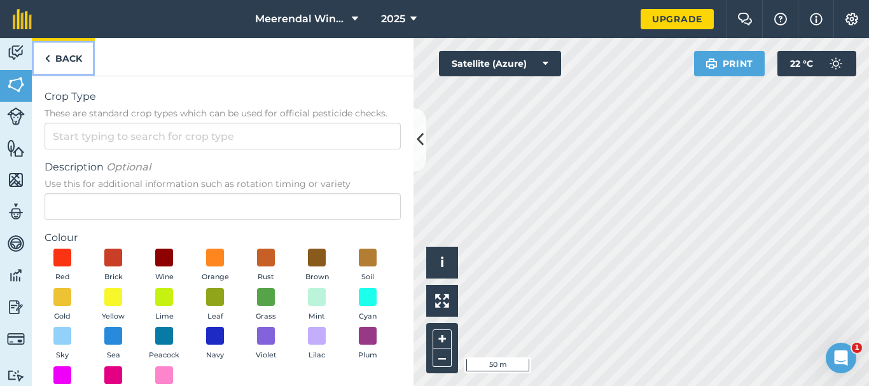
click at [60, 57] on link "Back" at bounding box center [63, 57] width 63 height 38
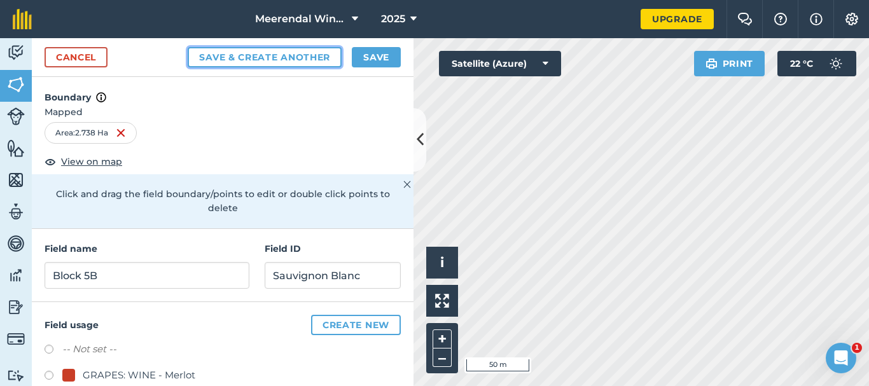
click at [249, 53] on button "Save & Create Another" at bounding box center [265, 57] width 154 height 20
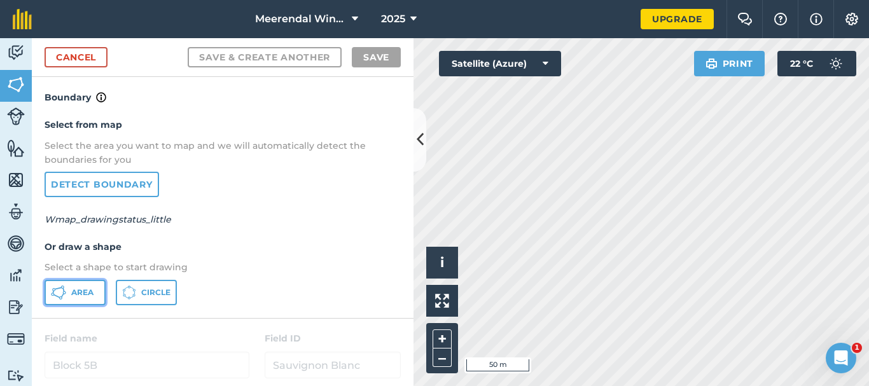
click at [77, 291] on span "Area" at bounding box center [82, 293] width 22 height 10
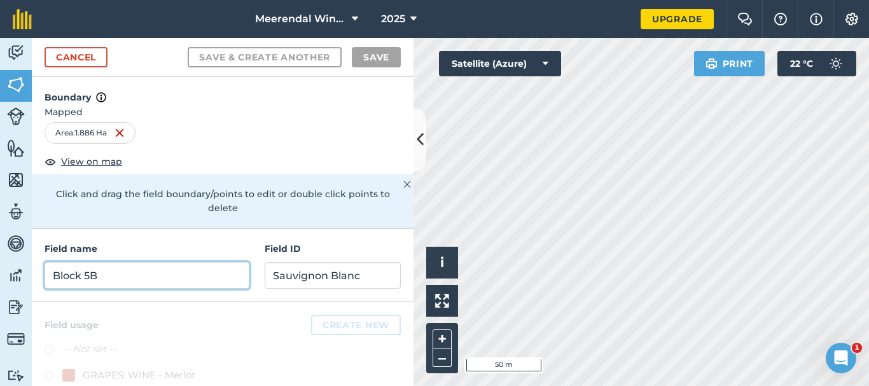
click at [88, 279] on input "Block 5B" at bounding box center [147, 275] width 205 height 27
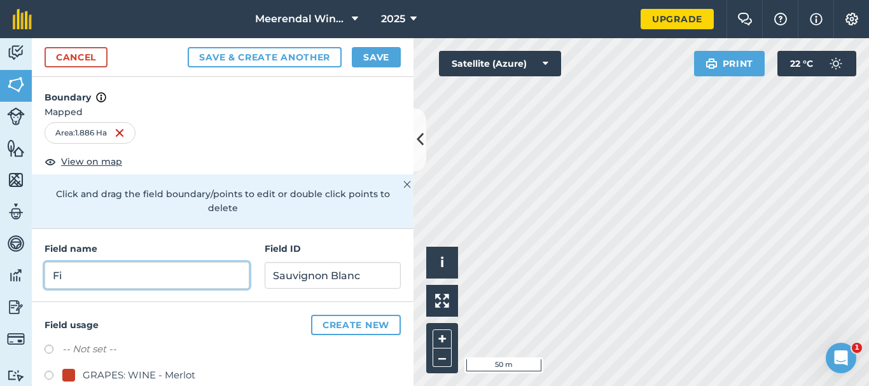
type input "F"
type input "Block 2"
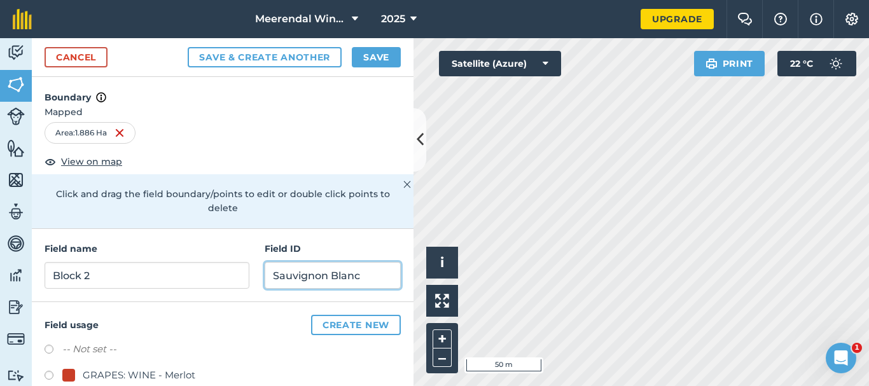
click at [323, 275] on input "Sauvignon Blanc" at bounding box center [333, 275] width 136 height 27
type input "Pinot Noir"
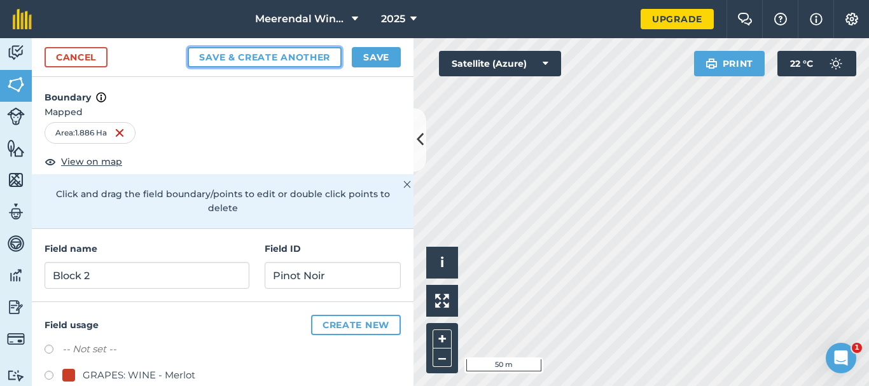
click at [282, 55] on button "Save & Create Another" at bounding box center [265, 57] width 154 height 20
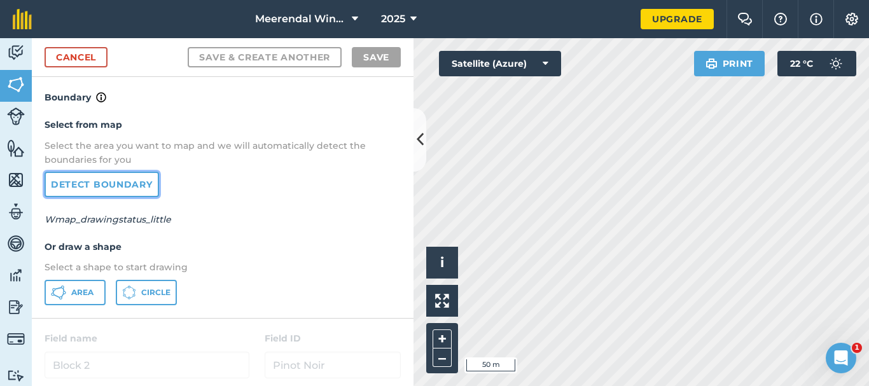
click at [108, 184] on link "Detect boundary" at bounding box center [102, 184] width 115 height 25
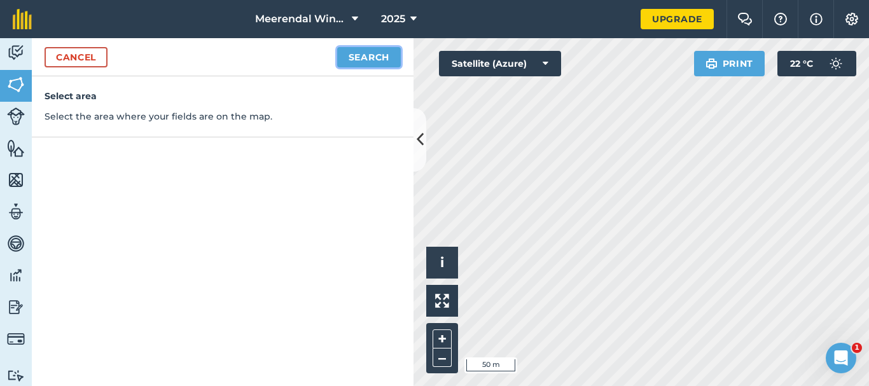
click at [367, 52] on button "Search" at bounding box center [369, 57] width 64 height 20
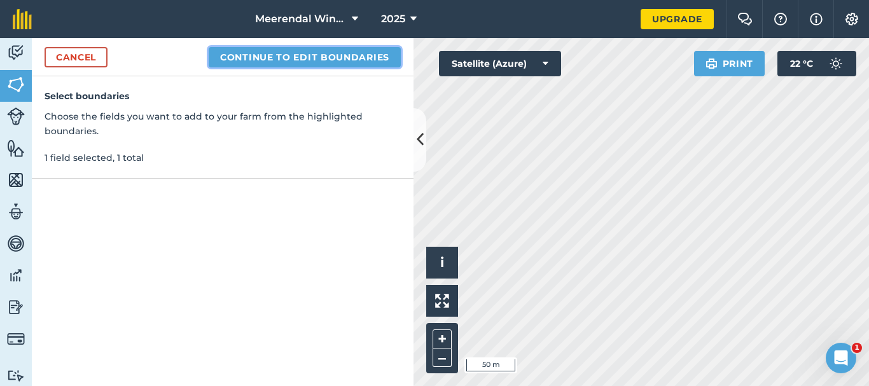
click at [329, 55] on button "Continue to edit boundaries" at bounding box center [305, 57] width 192 height 20
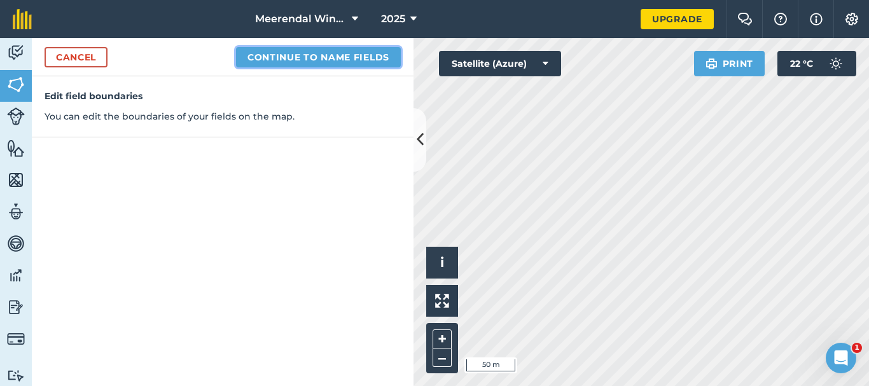
click at [302, 57] on button "Continue to name fields" at bounding box center [318, 57] width 165 height 20
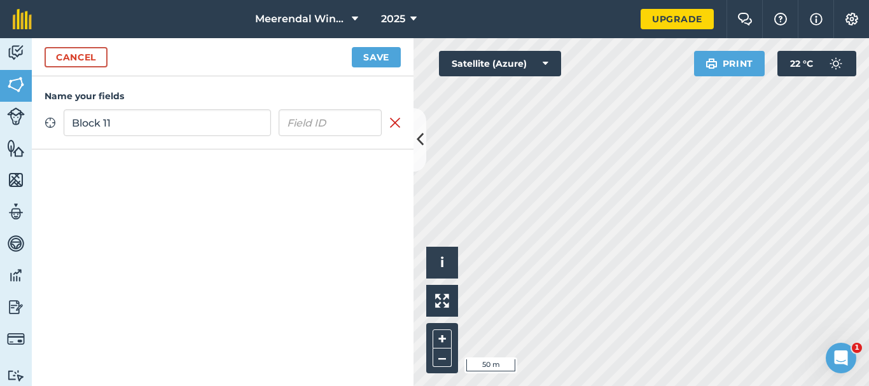
type input "Block 11"
click at [322, 126] on input "text" at bounding box center [331, 122] width 104 height 27
type input "Cabernet Sauvignon"
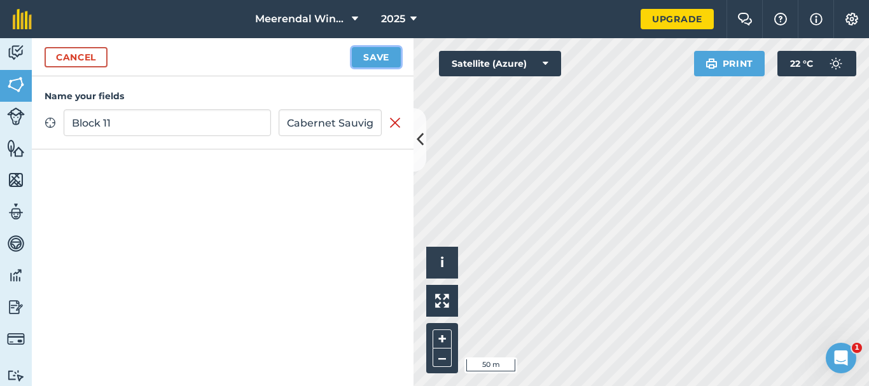
click at [375, 57] on button "Save" at bounding box center [376, 57] width 49 height 20
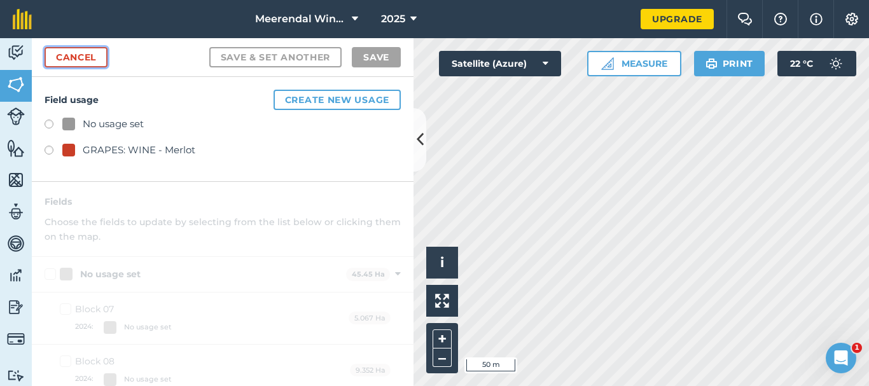
click at [86, 57] on link "Cancel" at bounding box center [76, 57] width 63 height 20
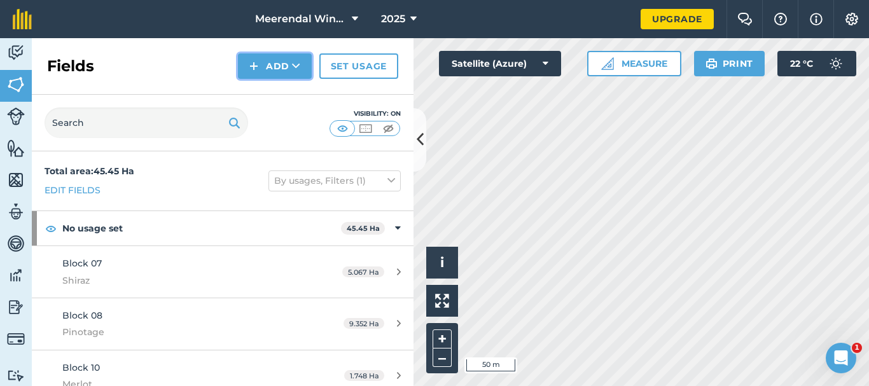
click at [286, 63] on button "Add" at bounding box center [275, 65] width 74 height 25
click at [279, 93] on link "Draw" at bounding box center [275, 95] width 70 height 28
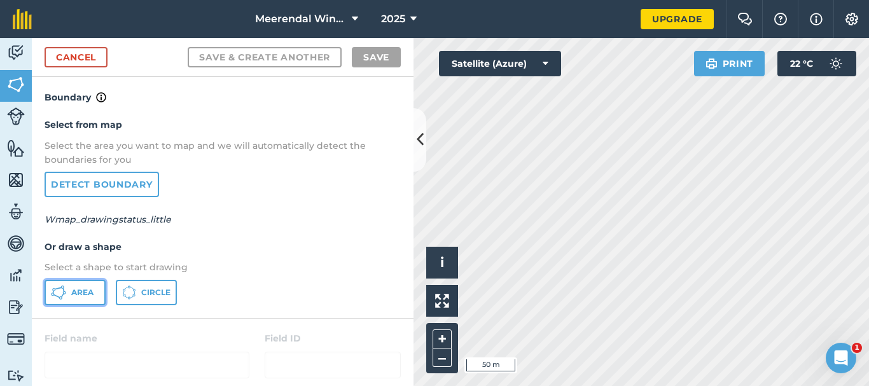
click at [76, 291] on span "Area" at bounding box center [82, 293] width 22 height 10
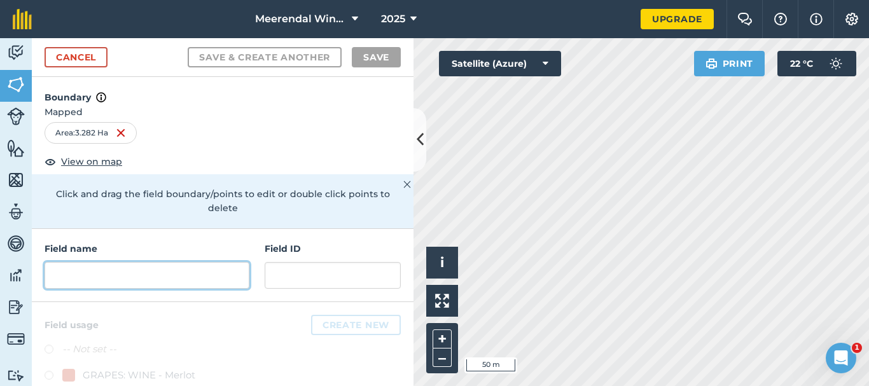
click at [97, 277] on input "text" at bounding box center [147, 275] width 205 height 27
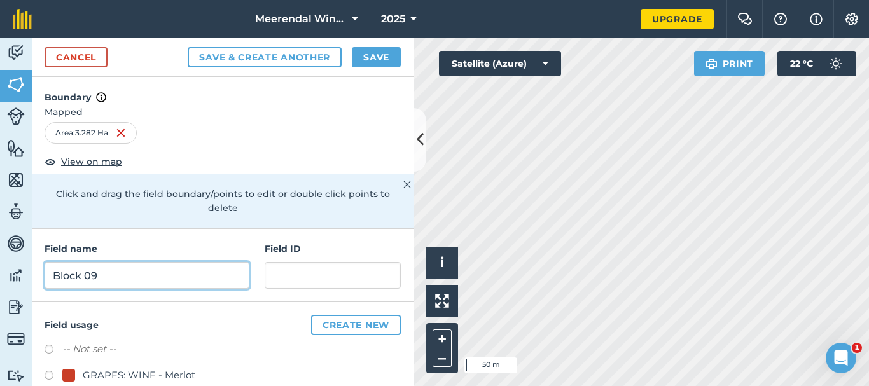
type input "Block 09"
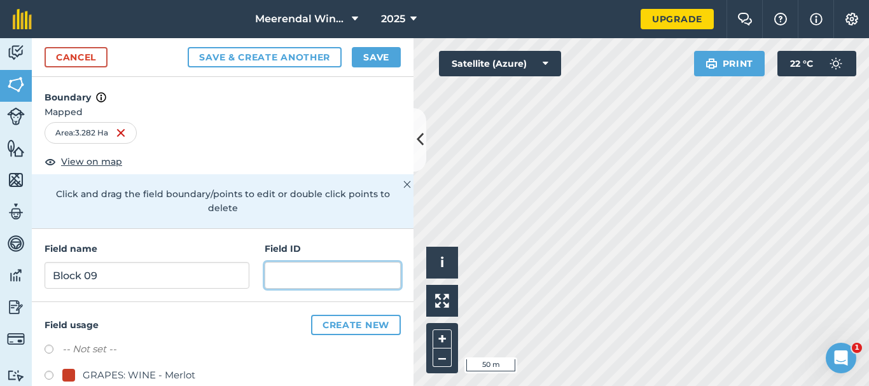
click at [322, 276] on input "text" at bounding box center [333, 275] width 136 height 27
type input "Shiraz"
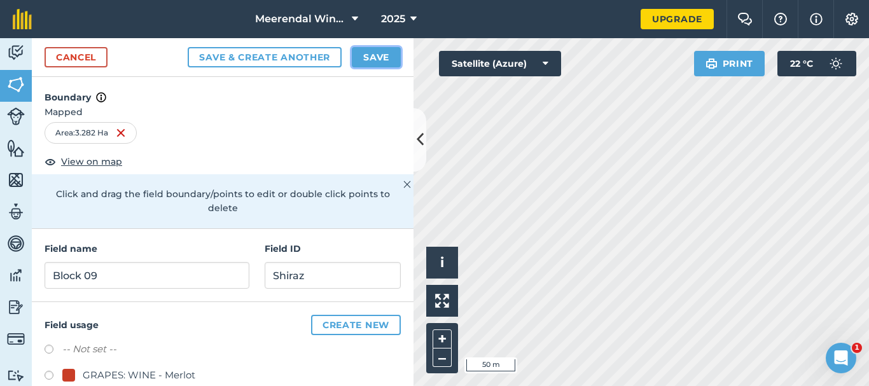
click at [380, 57] on button "Save" at bounding box center [376, 57] width 49 height 20
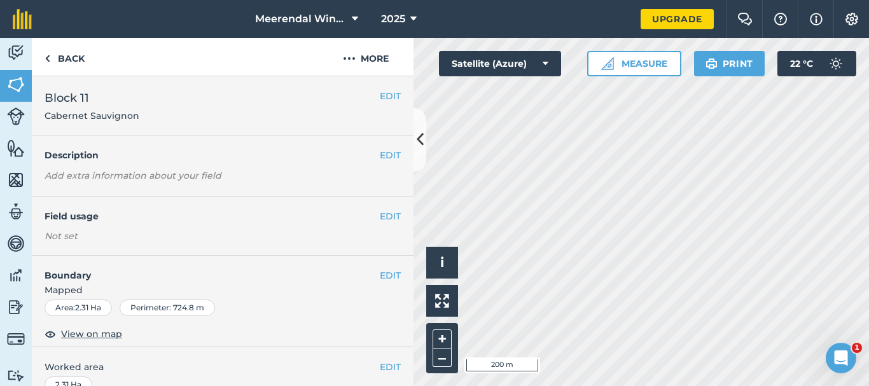
click at [615, 72] on div "Click to start drawing i © 2025 TomTom, Microsoft 200 m + – Satellite (Azure) M…" at bounding box center [640, 212] width 455 height 348
click at [685, 17] on link "Upgrade" at bounding box center [677, 19] width 73 height 20
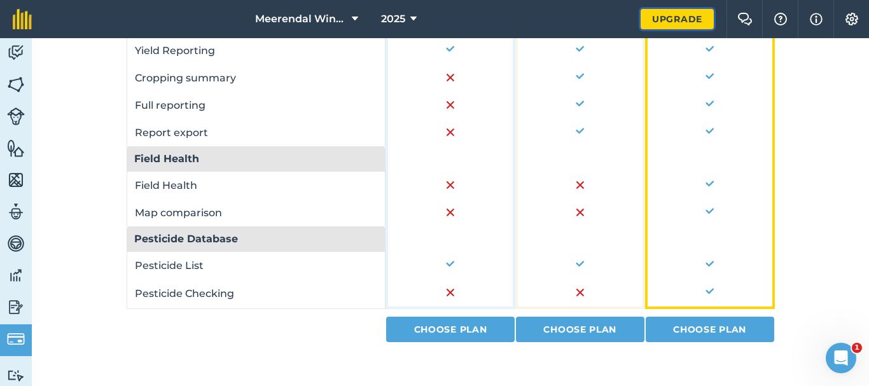
scroll to position [1029, 0]
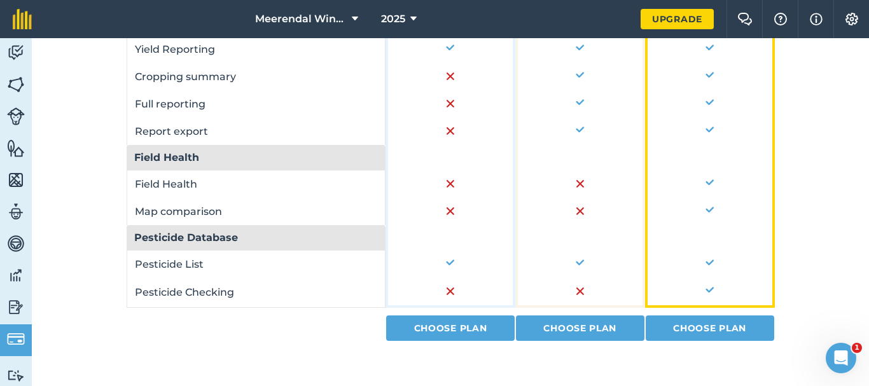
click at [576, 290] on img at bounding box center [580, 292] width 8 height 8
click at [202, 296] on td "Pesticide Checking" at bounding box center [257, 293] width 260 height 30
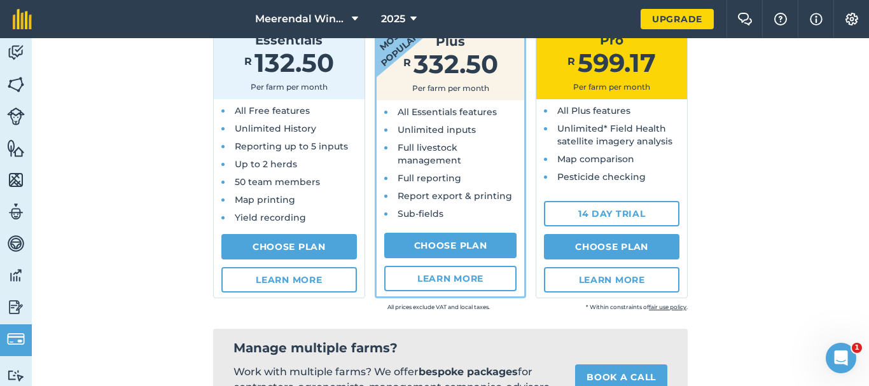
scroll to position [138, 0]
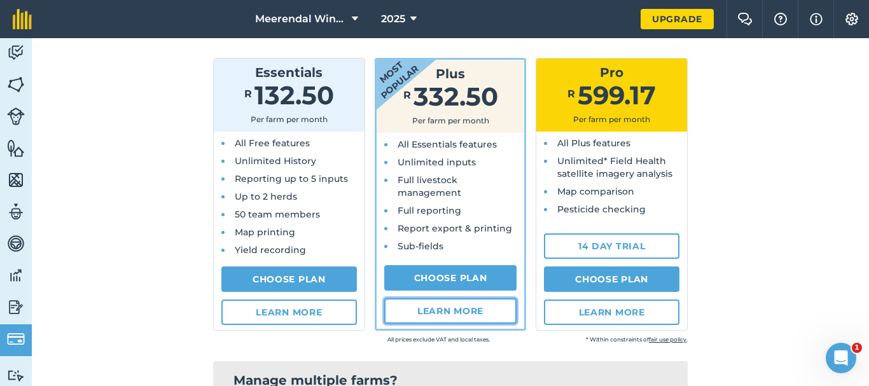
click at [436, 307] on link "Learn more" at bounding box center [450, 310] width 133 height 25
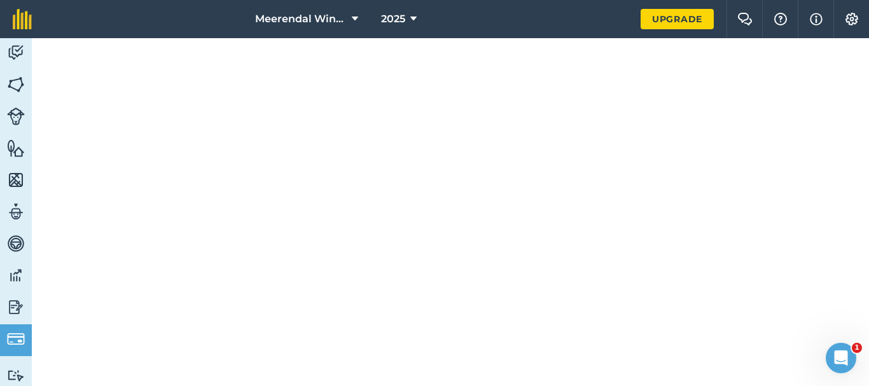
scroll to position [462, 0]
